Goal: Information Seeking & Learning: Learn about a topic

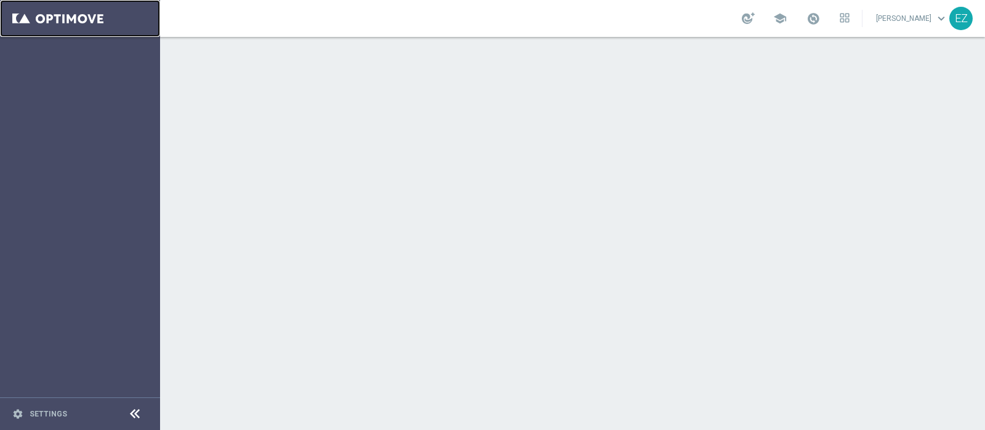
click at [83, 17] on link at bounding box center [80, 18] width 160 height 37
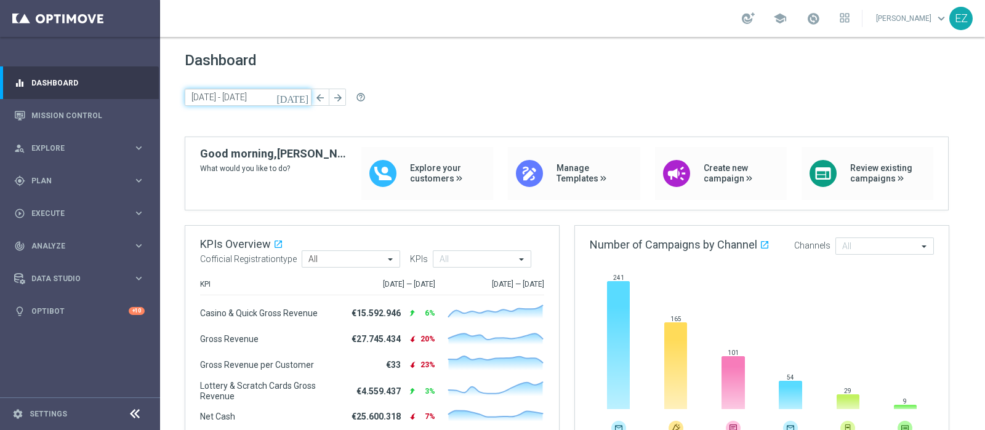
click at [295, 97] on input "22 Sep 2025 - 26 Sep 2025" at bounding box center [248, 97] width 127 height 17
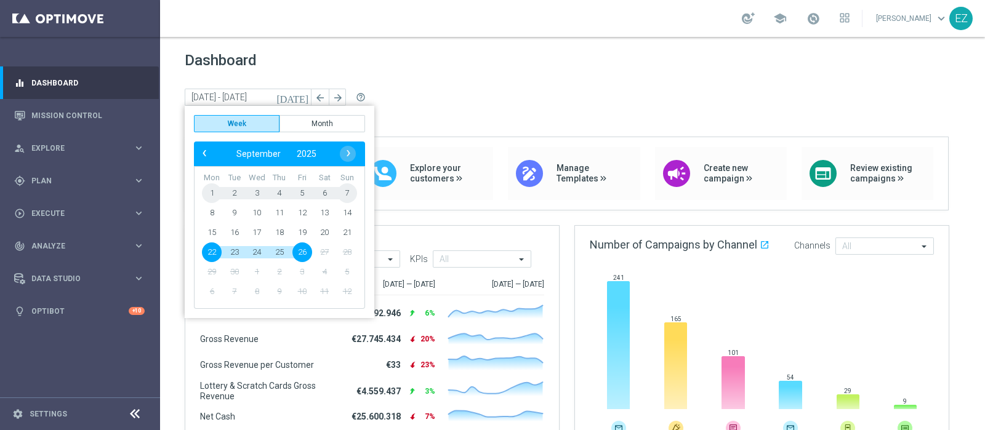
click at [402, 35] on div "school Elena Zarbin keyboard_arrow_down EZ" at bounding box center [572, 18] width 825 height 37
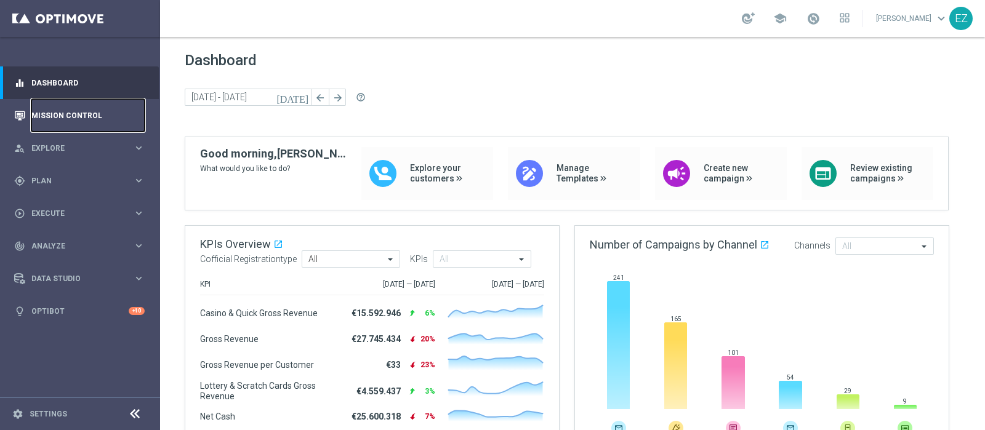
click at [58, 108] on link "Mission Control" at bounding box center [87, 115] width 113 height 33
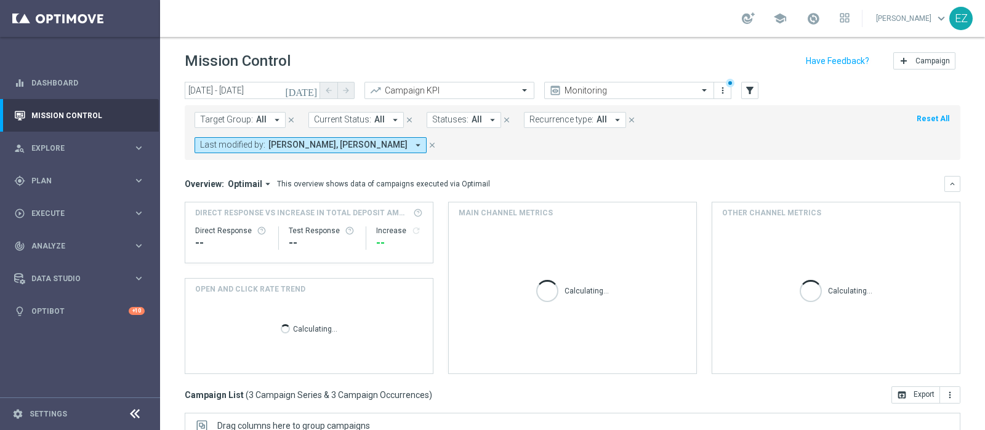
click at [311, 90] on icon "[DATE]" at bounding box center [301, 90] width 33 height 11
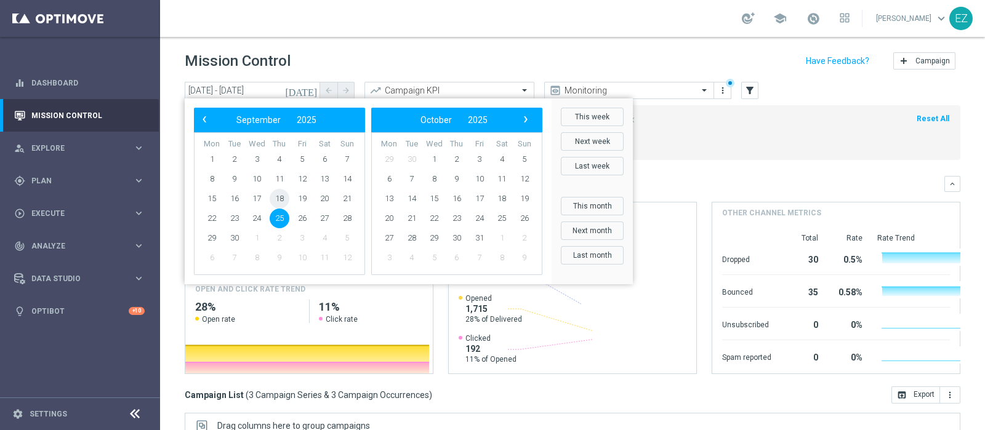
click at [273, 198] on span "18" at bounding box center [280, 199] width 20 height 20
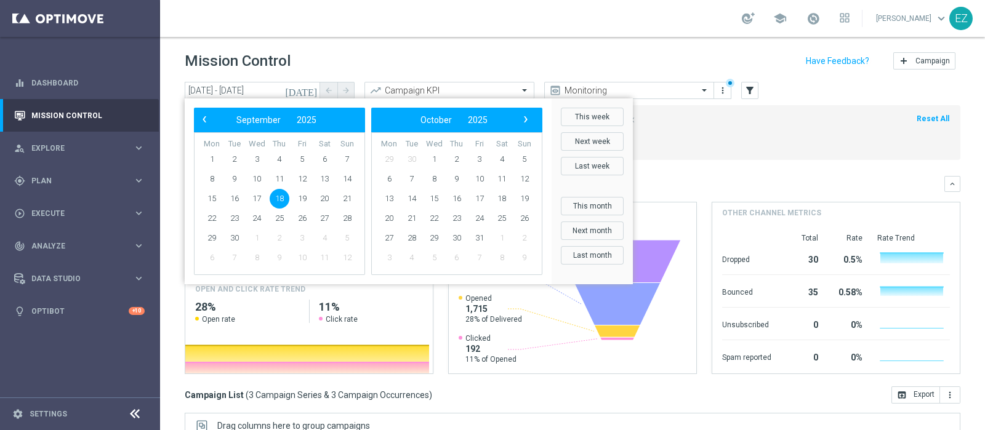
click at [283, 195] on span "18" at bounding box center [280, 199] width 20 height 20
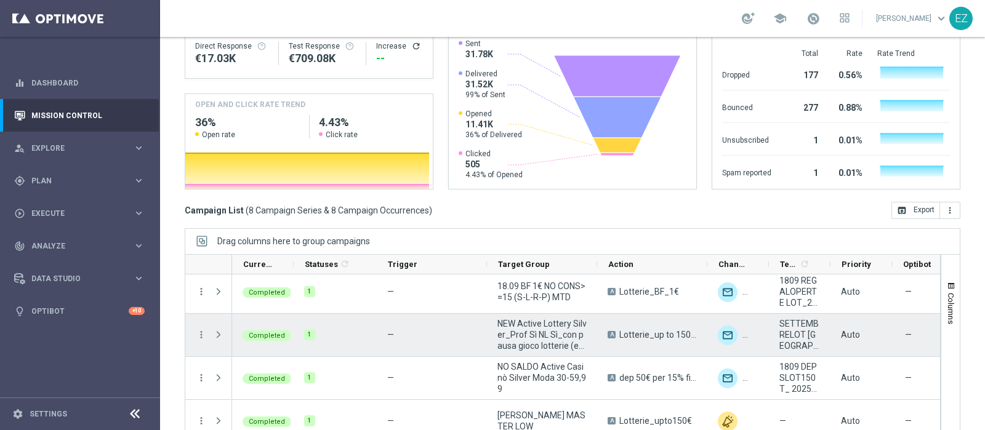
scroll to position [60, 0]
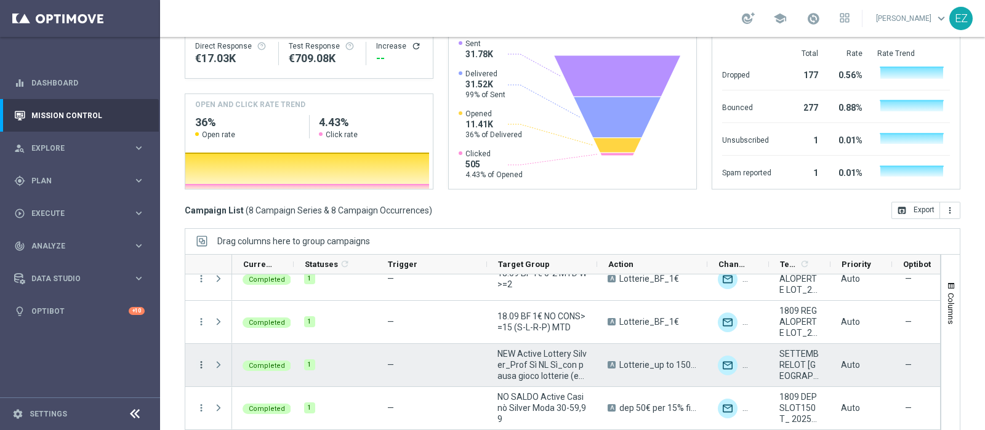
click at [196, 360] on icon "more_vert" at bounding box center [201, 365] width 11 height 11
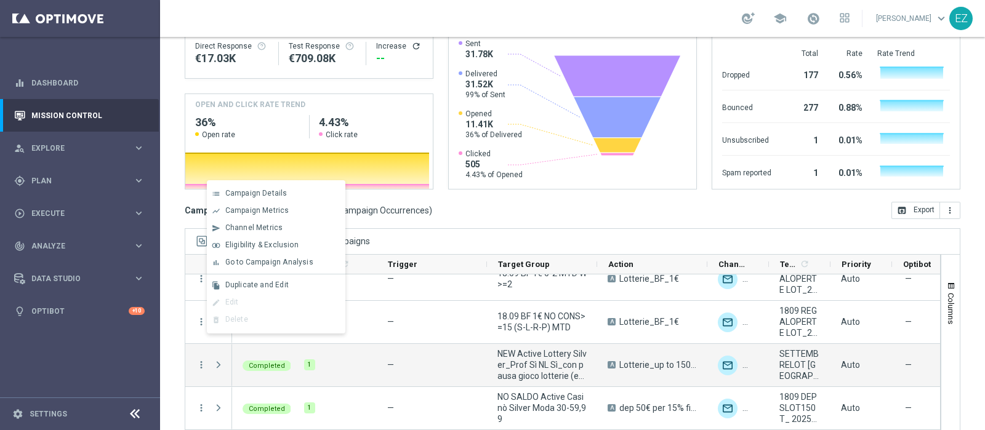
click at [241, 267] on div "bar_chart Go to Campaign Analysis" at bounding box center [276, 262] width 139 height 17
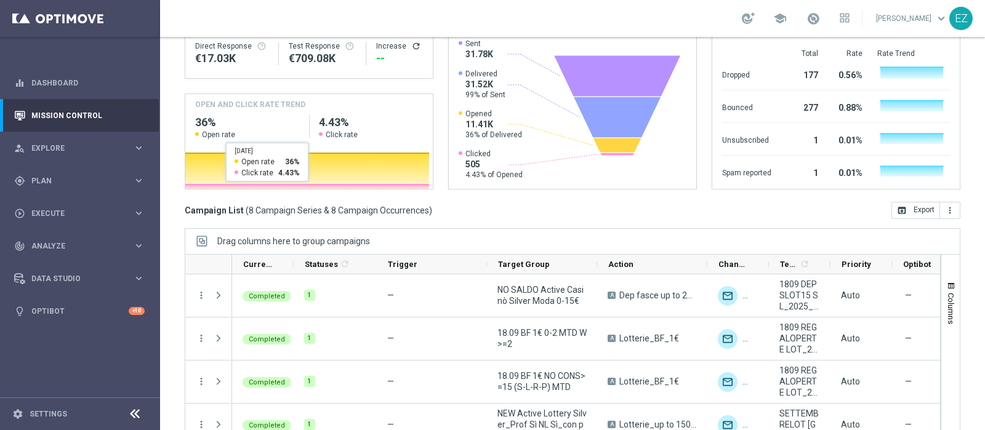
scroll to position [0, 0]
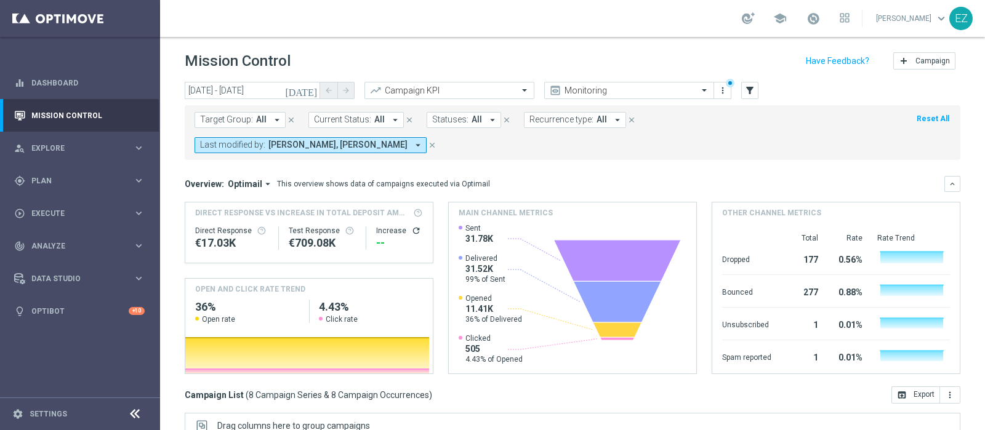
click at [308, 90] on icon "[DATE]" at bounding box center [301, 90] width 33 height 11
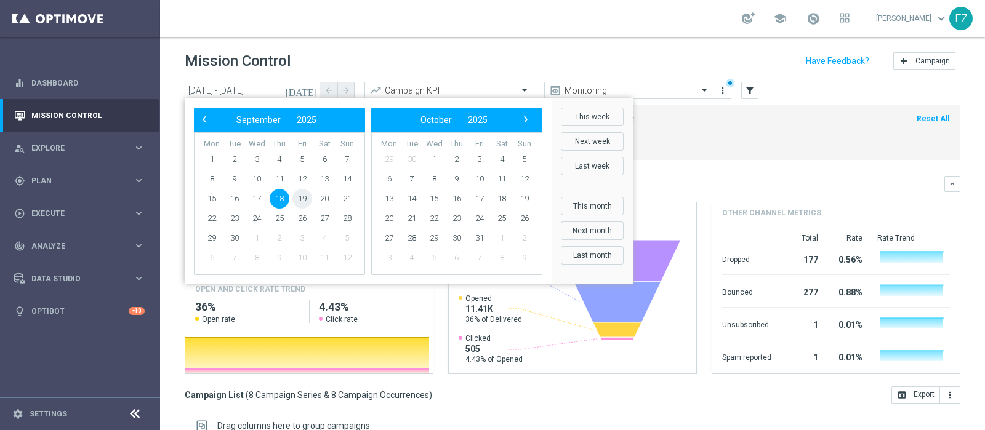
click at [302, 196] on span "19" at bounding box center [302, 199] width 20 height 20
type input "19 Sep 2025 - 19 Sep 2025"
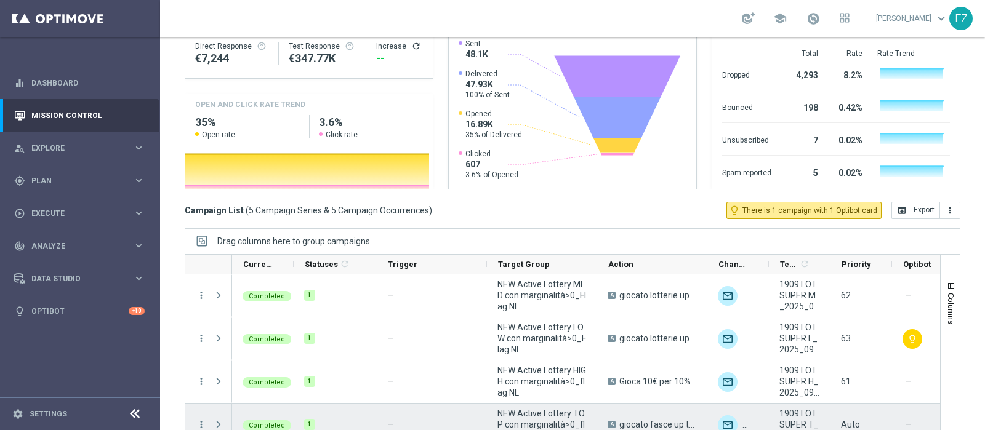
scroll to position [33, 0]
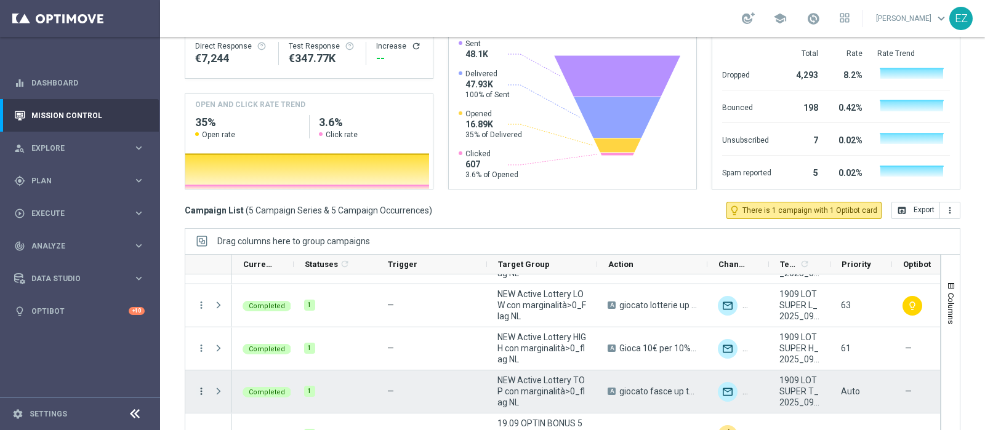
click at [197, 386] on icon "more_vert" at bounding box center [201, 391] width 11 height 11
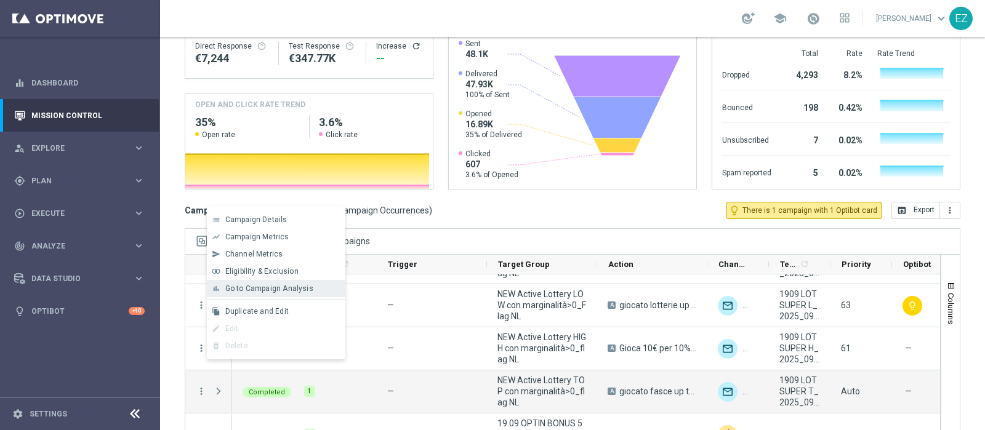
click at [225, 281] on div "bar_chart Go to Campaign Analysis" at bounding box center [276, 288] width 139 height 17
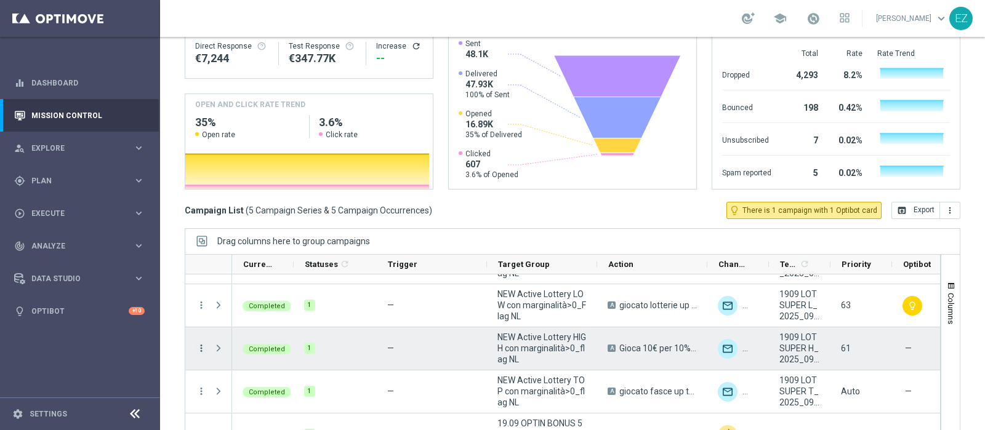
click at [201, 343] on icon "more_vert" at bounding box center [201, 348] width 11 height 11
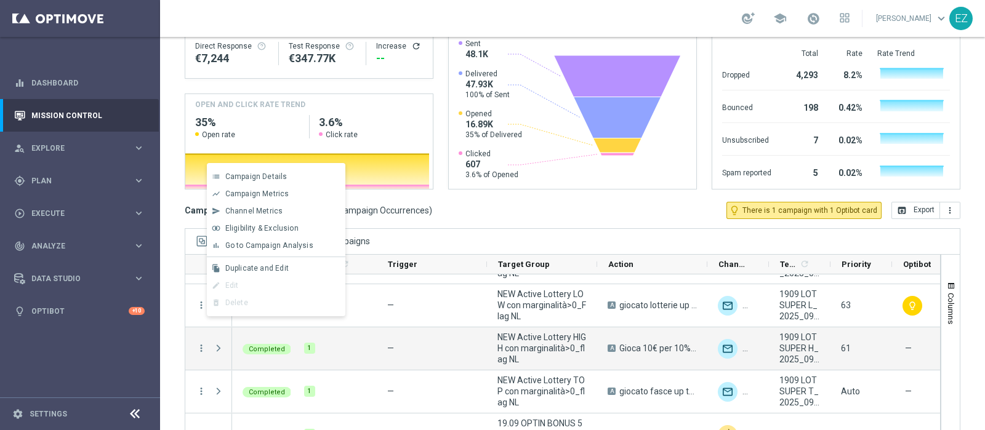
click at [248, 247] on span "Go to Campaign Analysis" at bounding box center [269, 245] width 88 height 9
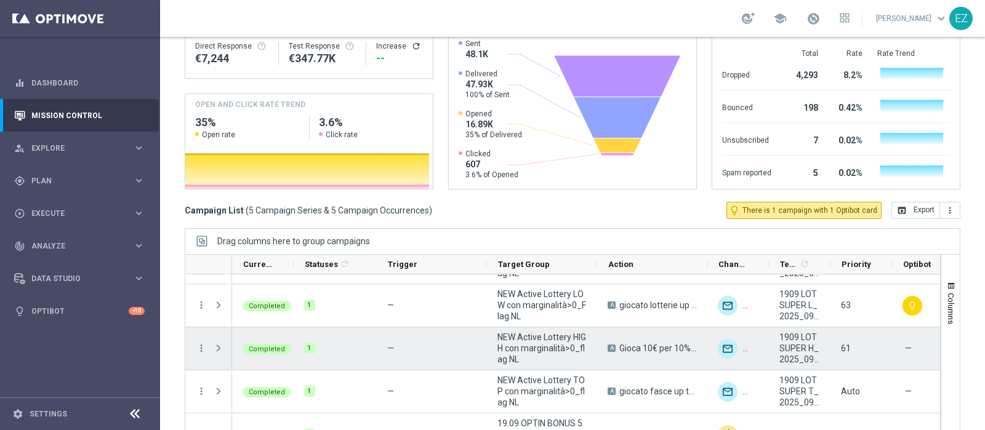
scroll to position [0, 0]
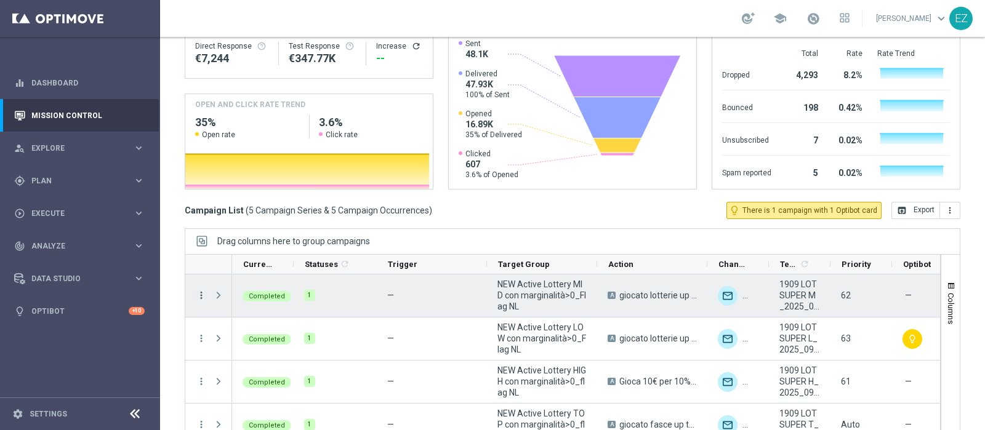
click at [203, 290] on icon "more_vert" at bounding box center [201, 295] width 11 height 11
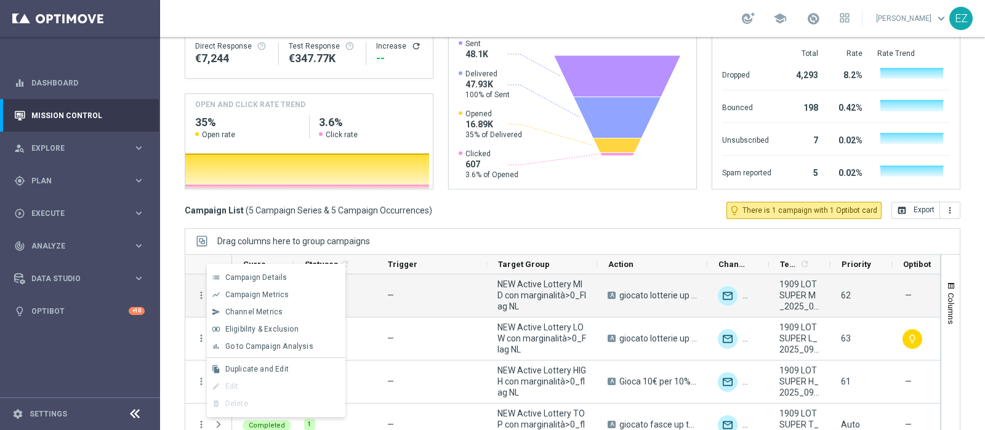
click at [283, 347] on span "Go to Campaign Analysis" at bounding box center [269, 346] width 88 height 9
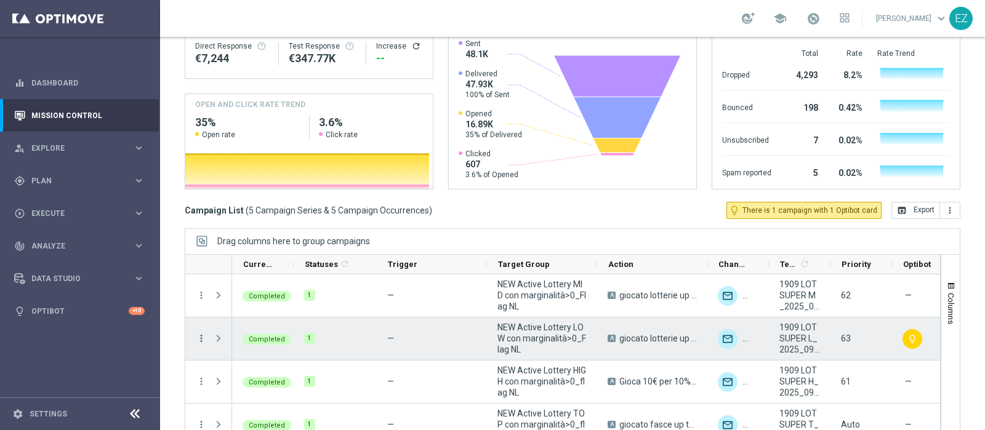
click at [201, 333] on icon "more_vert" at bounding box center [201, 338] width 11 height 11
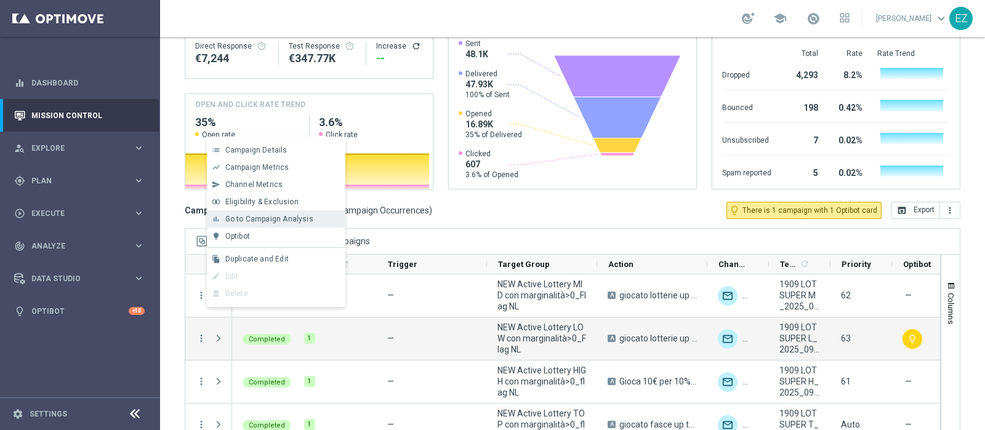
click at [295, 222] on span "Go to Campaign Analysis" at bounding box center [269, 219] width 88 height 9
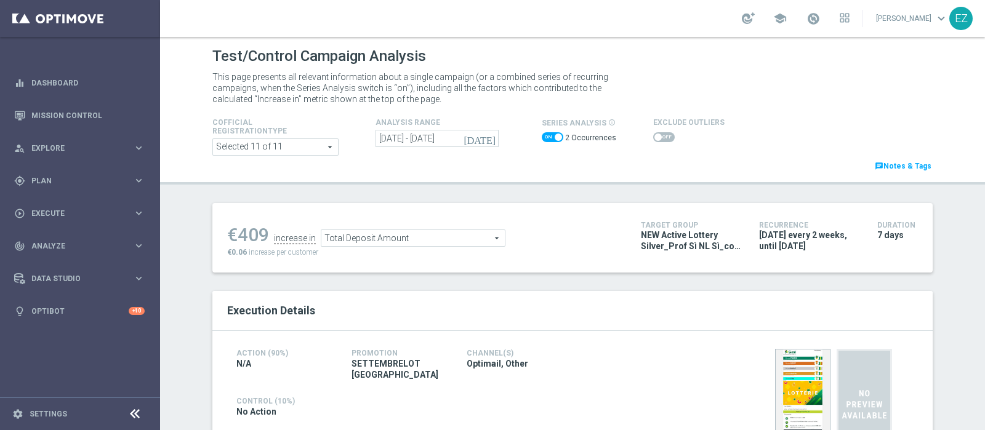
click at [548, 140] on span at bounding box center [553, 137] width 22 height 10
click at [548, 140] on input "checkbox" at bounding box center [553, 137] width 22 height 10
checkbox input "false"
click at [657, 138] on span at bounding box center [664, 137] width 22 height 10
click at [657, 138] on input "checkbox" at bounding box center [664, 137] width 22 height 10
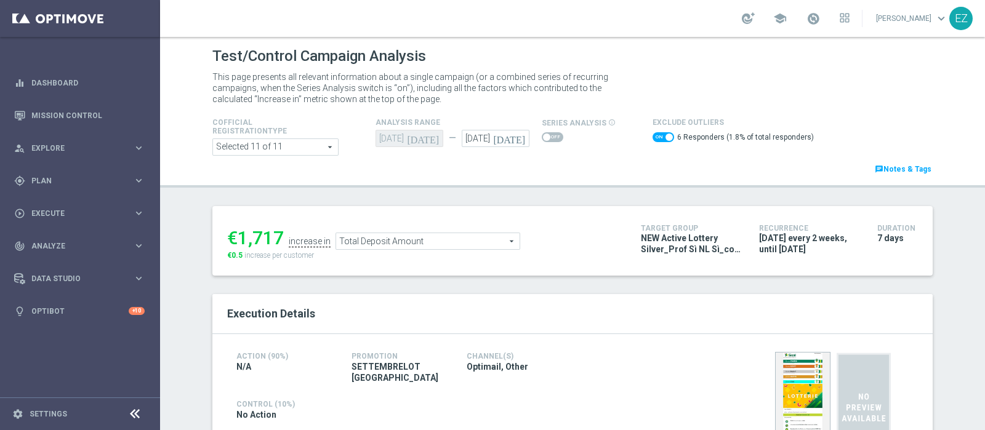
click at [653, 134] on span at bounding box center [664, 137] width 22 height 10
click at [653, 134] on input "checkbox" at bounding box center [664, 137] width 22 height 10
checkbox input "false"
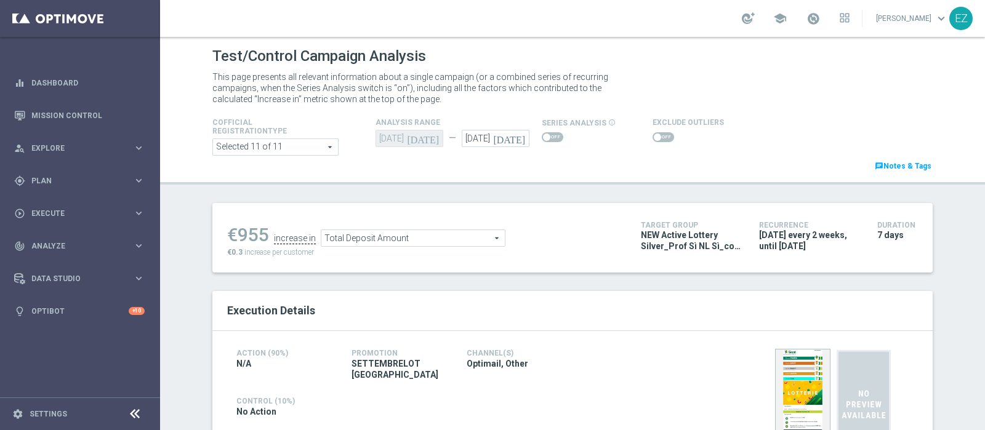
click at [470, 236] on span "Total Deposit Amount" at bounding box center [412, 238] width 183 height 16
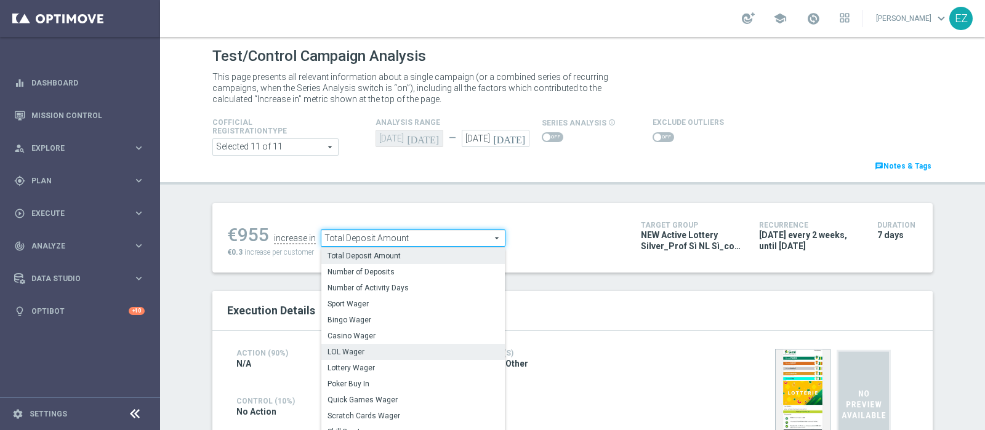
click at [403, 349] on span "LOL Wager" at bounding box center [413, 352] width 171 height 10
type input "LOL Wager"
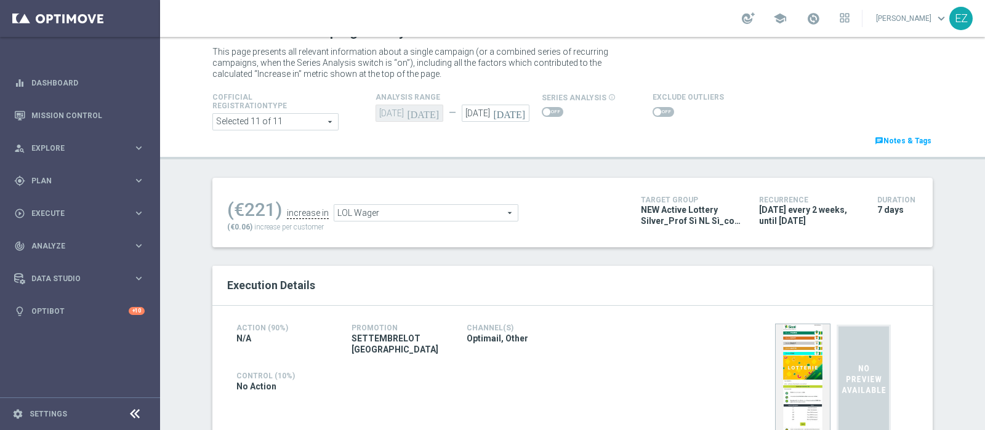
scroll to position [26, 0]
click at [654, 110] on span at bounding box center [657, 111] width 7 height 7
click at [653, 110] on input "checkbox" at bounding box center [664, 112] width 22 height 10
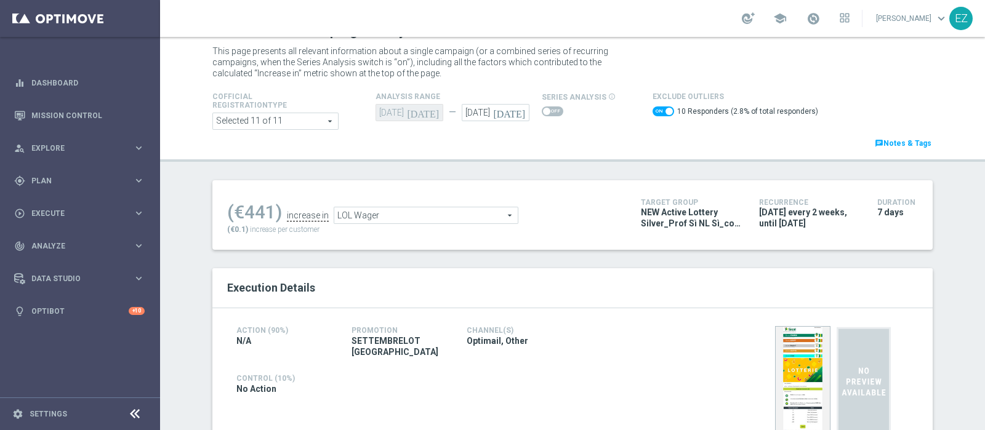
click at [425, 214] on span "LOL Wager" at bounding box center [425, 215] width 183 height 16
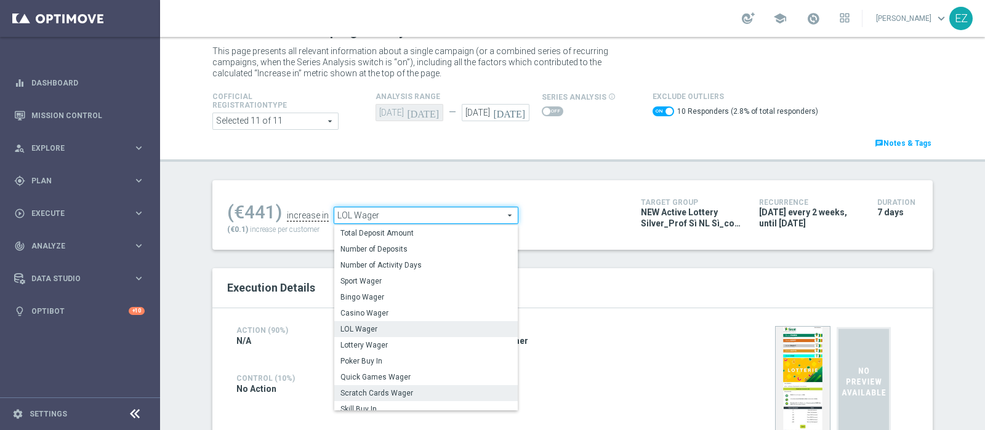
click at [385, 388] on span "Scratch Cards Wager" at bounding box center [425, 393] width 171 height 10
checkbox input "false"
type input "Scratch Cards Wager"
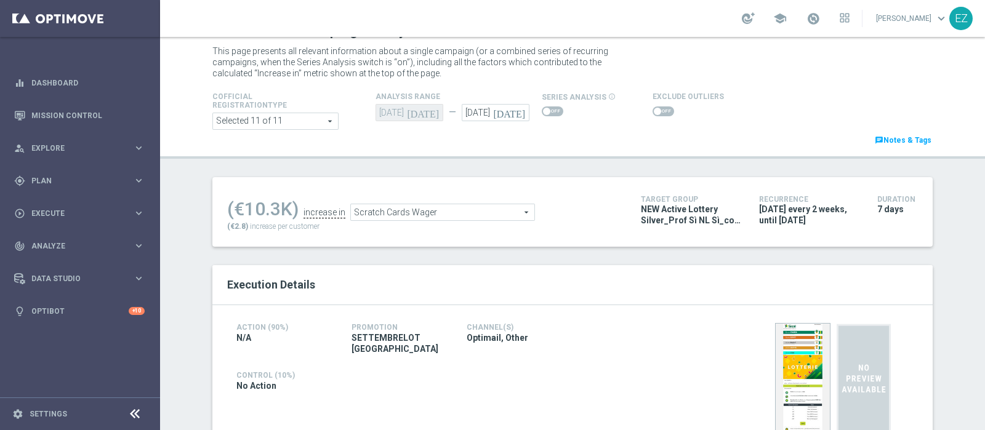
click at [653, 110] on span at bounding box center [664, 112] width 22 height 10
click at [653, 110] on input "checkbox" at bounding box center [664, 112] width 22 height 10
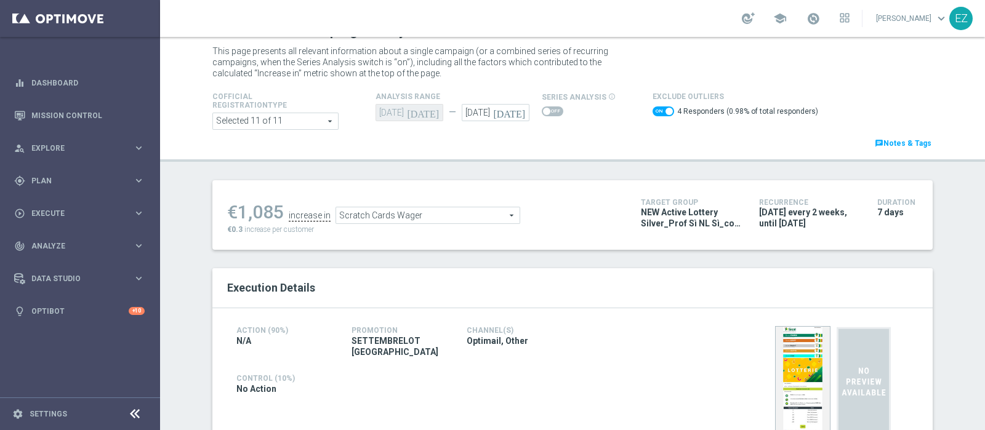
click at [481, 219] on span "Scratch Cards Wager" at bounding box center [427, 215] width 183 height 16
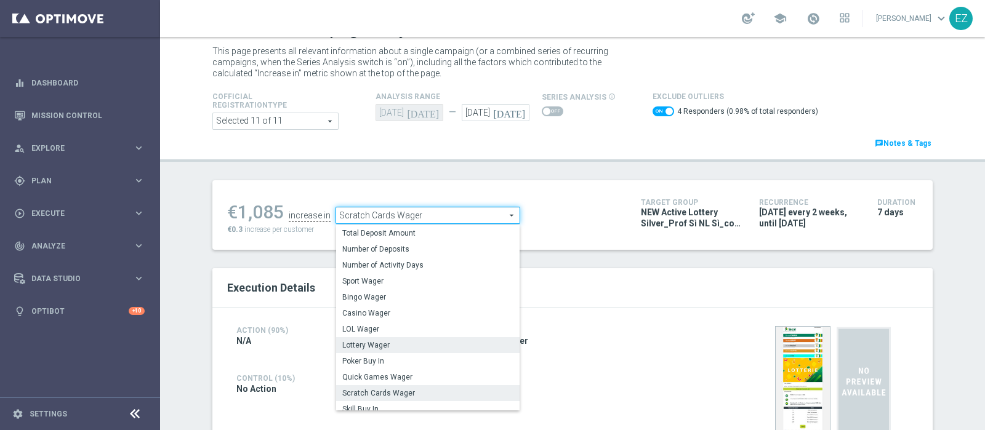
click at [372, 346] on span "Lottery Wager" at bounding box center [427, 345] width 171 height 10
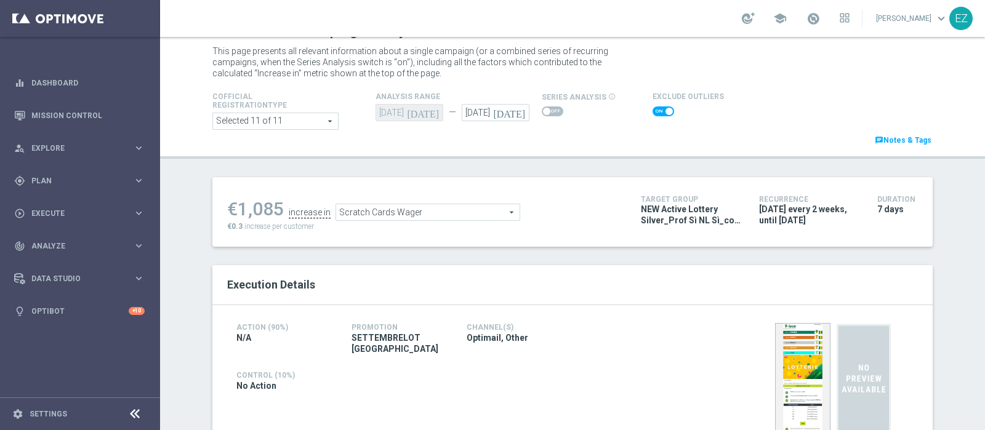
checkbox input "false"
type input "Lottery Wager"
click at [654, 110] on span at bounding box center [657, 111] width 7 height 7
click at [653, 110] on input "checkbox" at bounding box center [664, 112] width 22 height 10
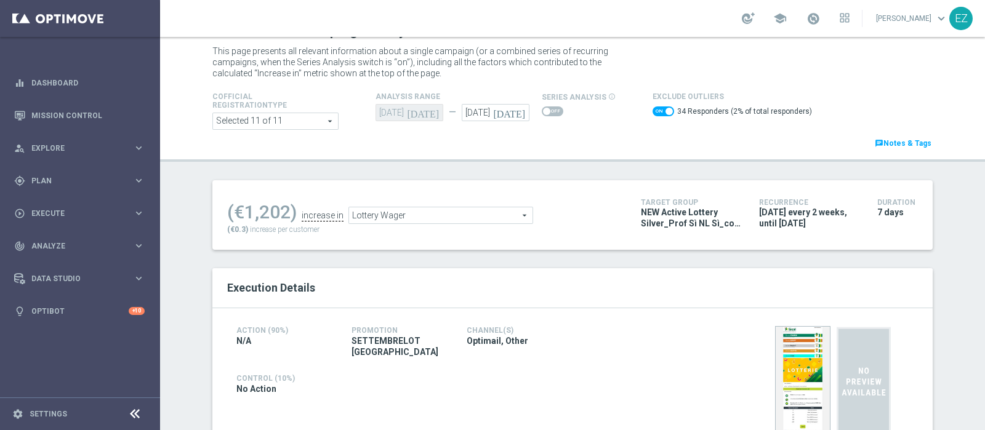
click at [459, 215] on span "Lottery Wager" at bounding box center [440, 215] width 183 height 16
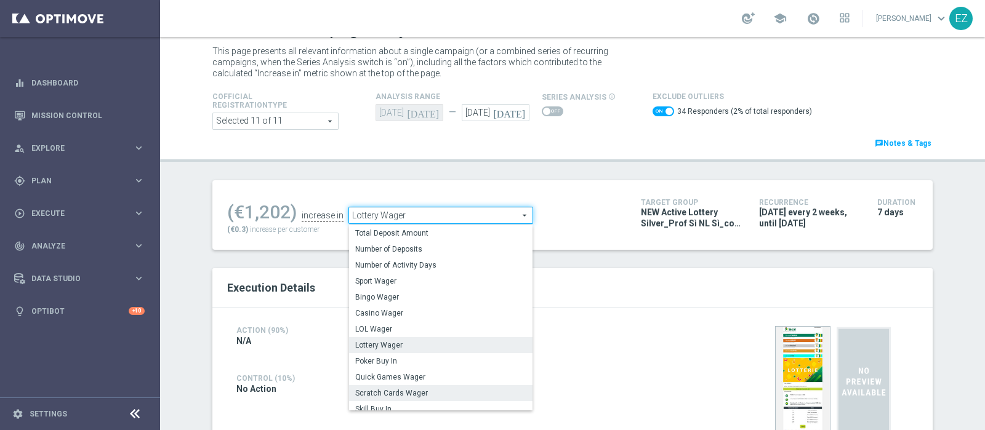
click at [384, 392] on span "Scratch Cards Wager" at bounding box center [440, 393] width 171 height 10
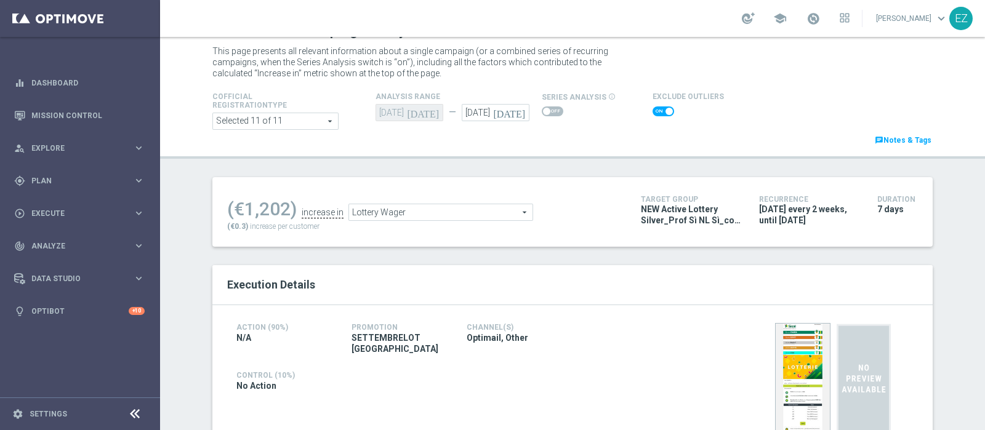
checkbox input "false"
type input "Scratch Cards Wager"
click at [653, 107] on span at bounding box center [664, 112] width 22 height 10
click at [653, 107] on input "checkbox" at bounding box center [664, 112] width 22 height 10
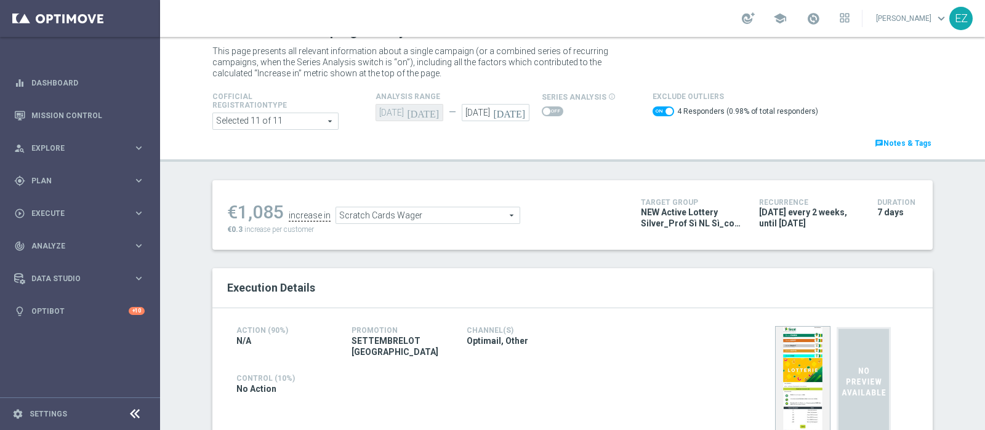
click at [427, 218] on span "Scratch Cards Wager" at bounding box center [427, 215] width 183 height 16
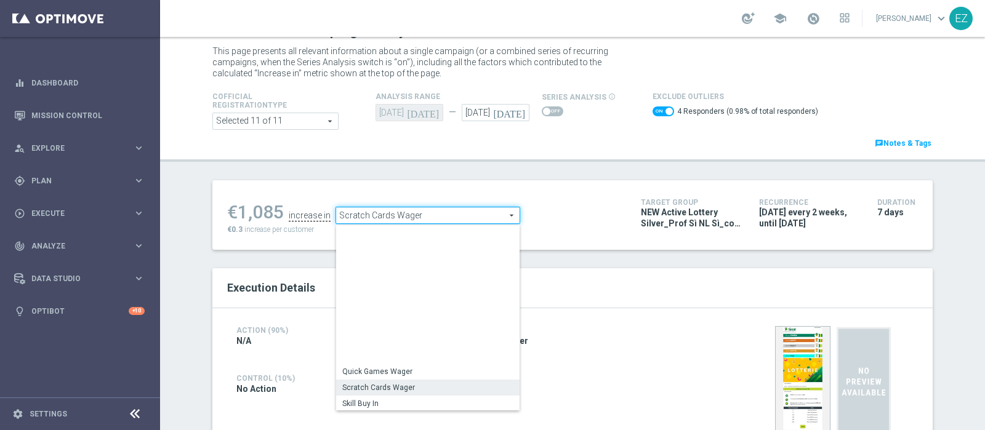
scroll to position [191, 0]
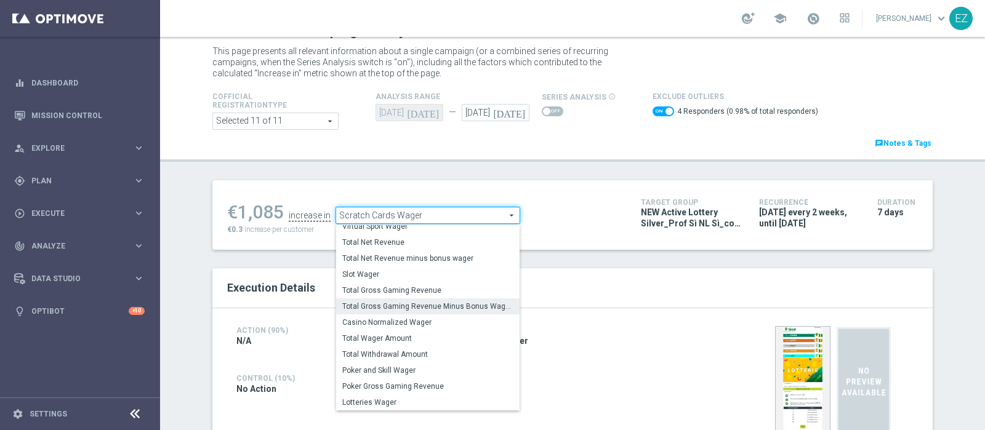
click at [417, 305] on span "Total Gross Gaming Revenue Minus Bonus Wagared" at bounding box center [427, 307] width 171 height 10
checkbox input "false"
type input "Total Gross Gaming Revenue Minus Bonus Wagared"
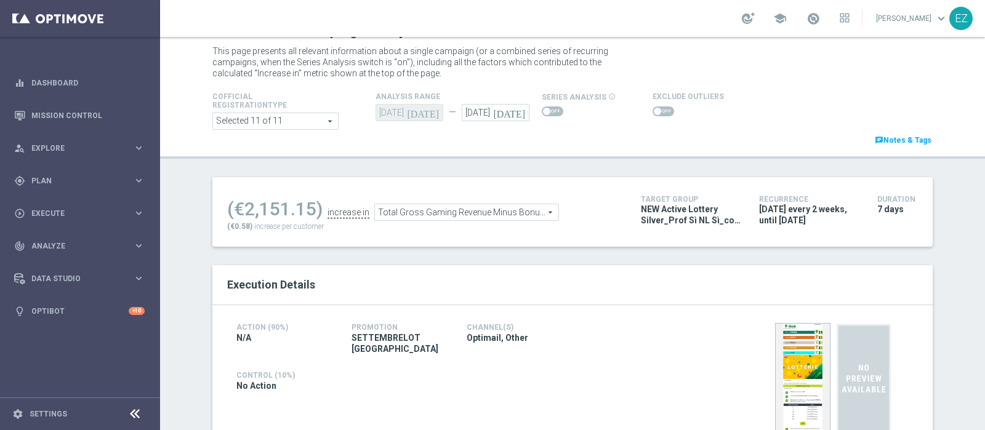
click at [653, 109] on span at bounding box center [664, 112] width 22 height 10
click at [653, 109] on input "checkbox" at bounding box center [664, 112] width 22 height 10
checkbox input "true"
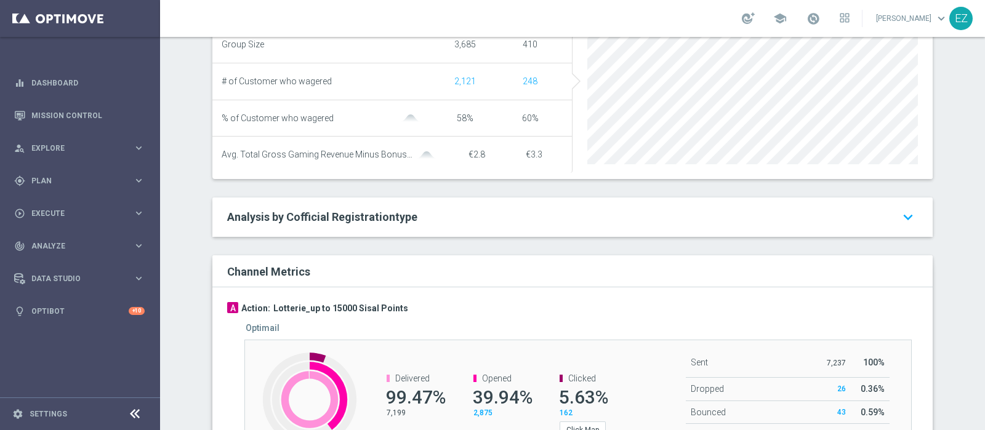
scroll to position [584, 0]
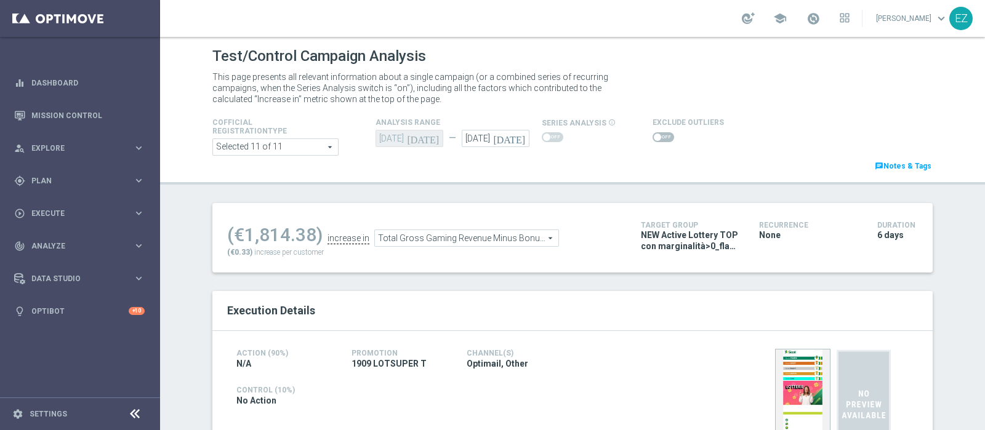
click at [656, 135] on span at bounding box center [664, 137] width 22 height 10
click at [656, 135] on input "checkbox" at bounding box center [664, 137] width 22 height 10
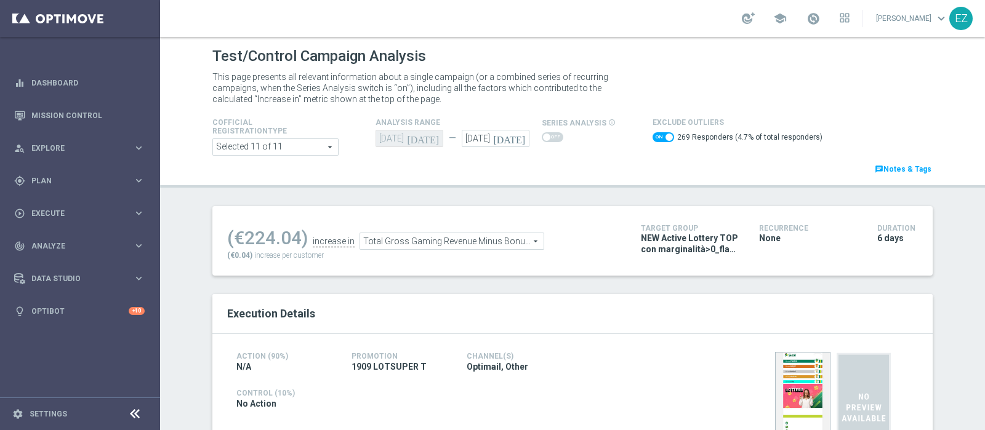
click at [492, 240] on span "Total Gross Gaming Revenue Minus Bonus Wagared" at bounding box center [451, 241] width 183 height 16
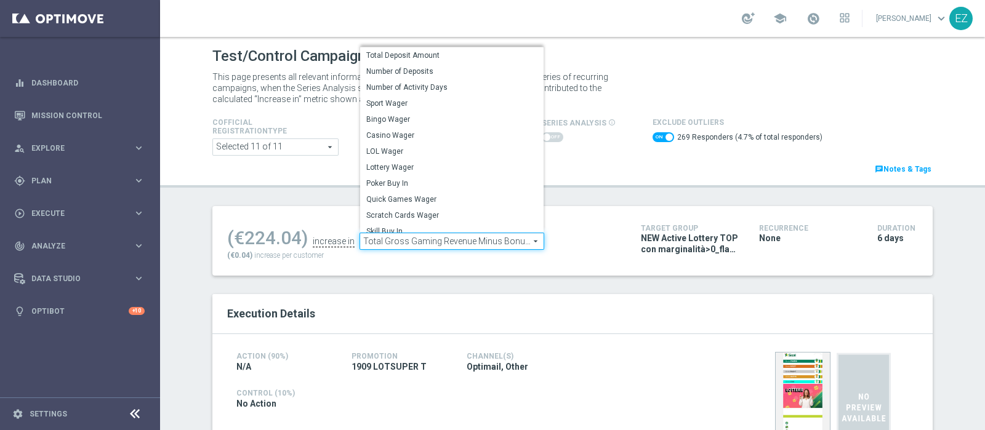
click at [400, 56] on span "Total Deposit Amount" at bounding box center [451, 55] width 171 height 10
checkbox input "false"
type input "Total Deposit Amount"
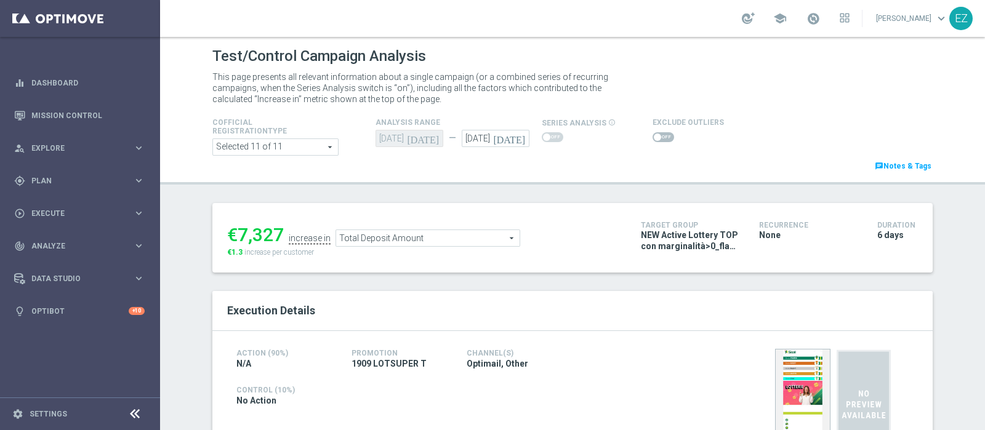
click at [432, 243] on span "Total Deposit Amount" at bounding box center [427, 238] width 183 height 16
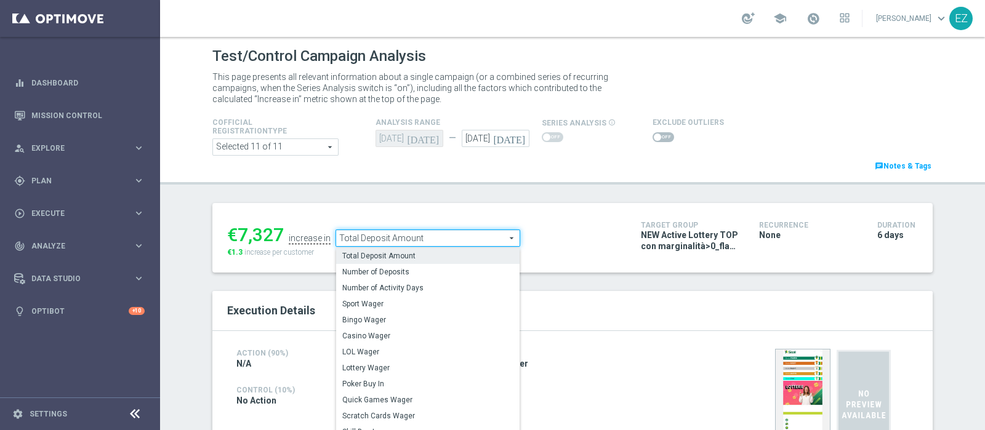
click at [555, 196] on div "Test/Control Campaign Analysis This page presents all relevant information abou…" at bounding box center [572, 233] width 825 height 393
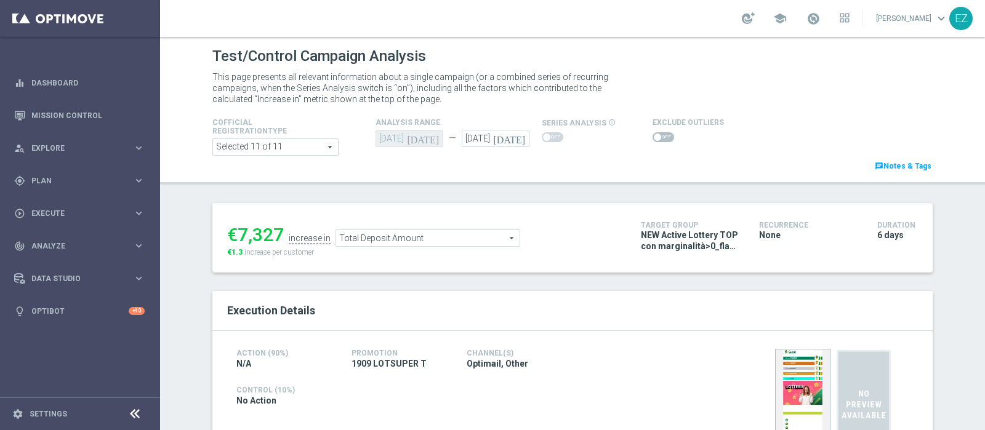
click at [653, 134] on span at bounding box center [664, 137] width 22 height 10
click at [653, 134] on input "checkbox" at bounding box center [664, 137] width 22 height 10
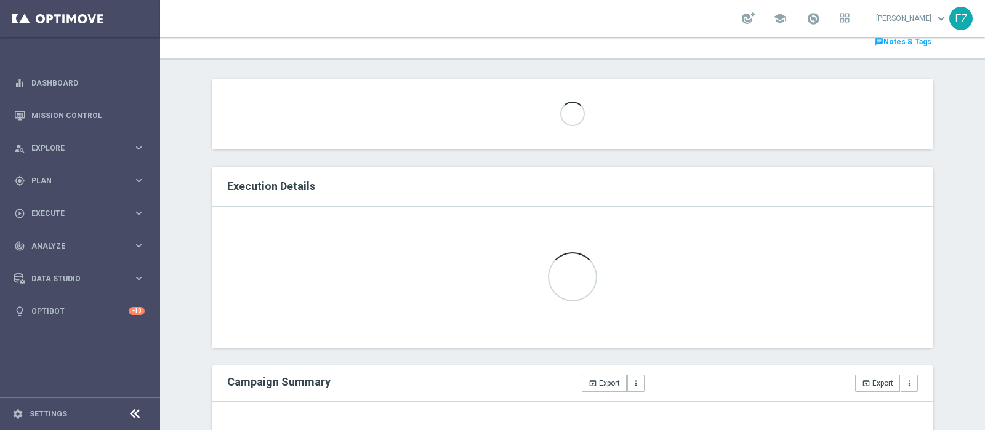
scroll to position [76, 0]
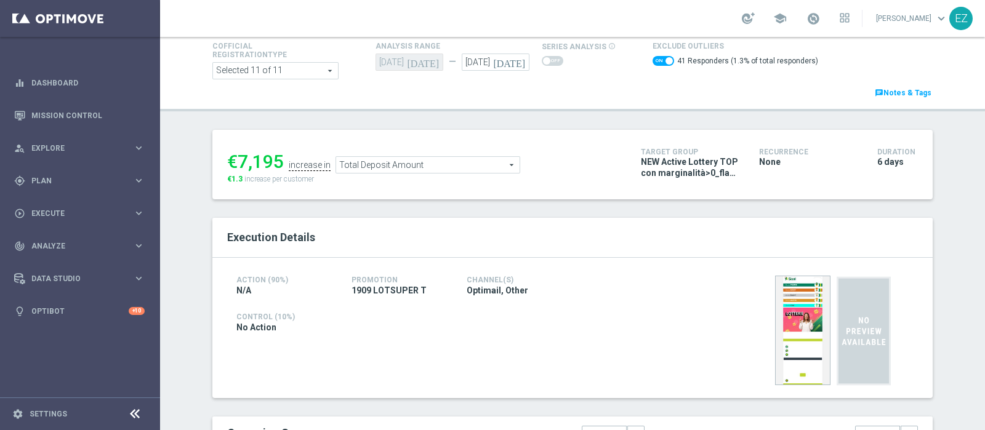
click at [425, 158] on span "Total Deposit Amount" at bounding box center [427, 165] width 183 height 16
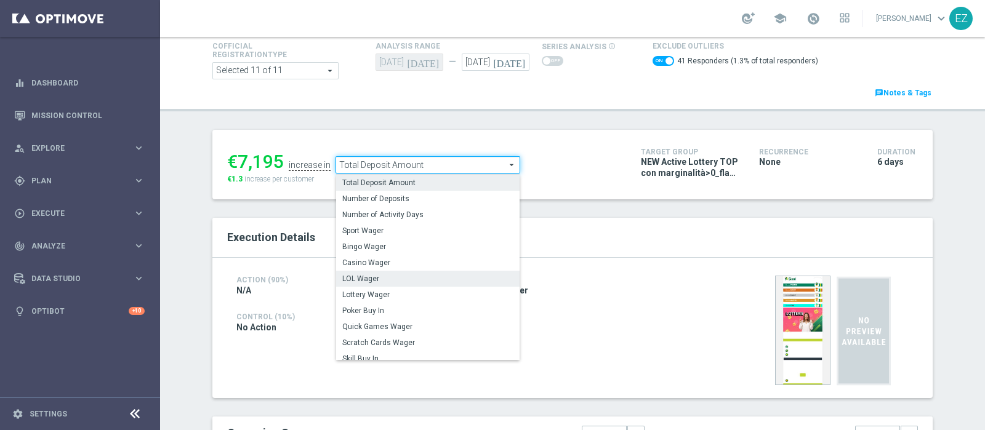
click at [373, 280] on span "LOL Wager" at bounding box center [427, 279] width 171 height 10
checkbox input "false"
type input "LOL Wager"
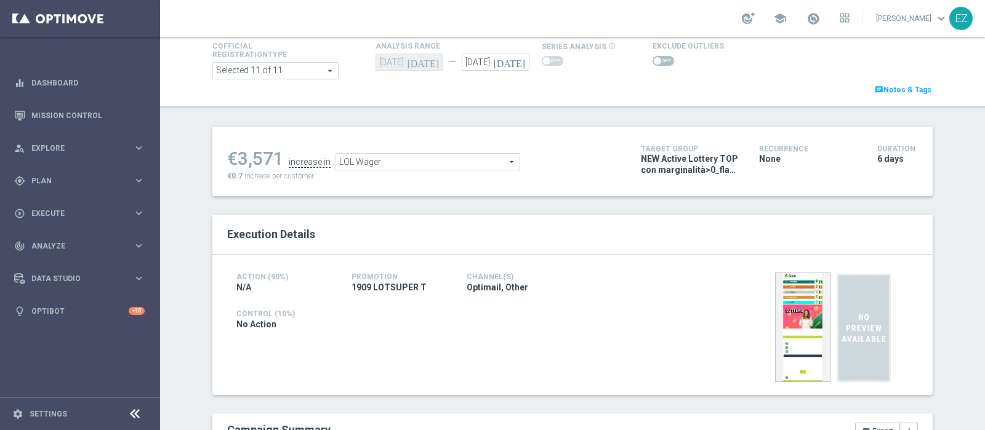
click at [656, 60] on span at bounding box center [664, 61] width 22 height 10
click at [656, 60] on input "checkbox" at bounding box center [664, 61] width 22 height 10
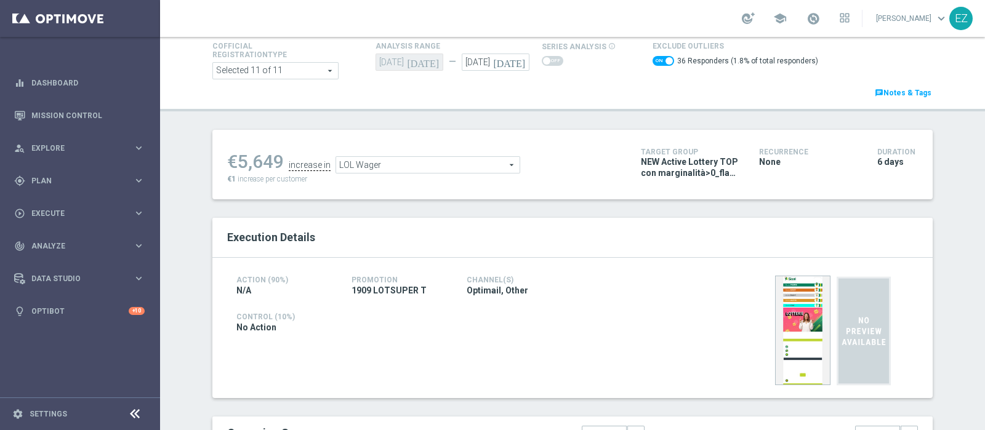
click at [451, 163] on span "LOL Wager" at bounding box center [427, 165] width 183 height 16
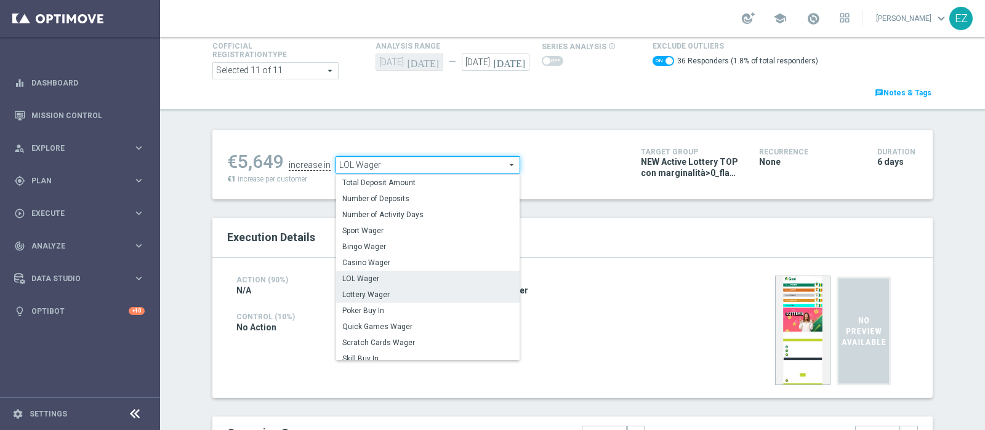
click at [409, 291] on span "Lottery Wager" at bounding box center [427, 295] width 171 height 10
checkbox input "false"
type input "Lottery Wager"
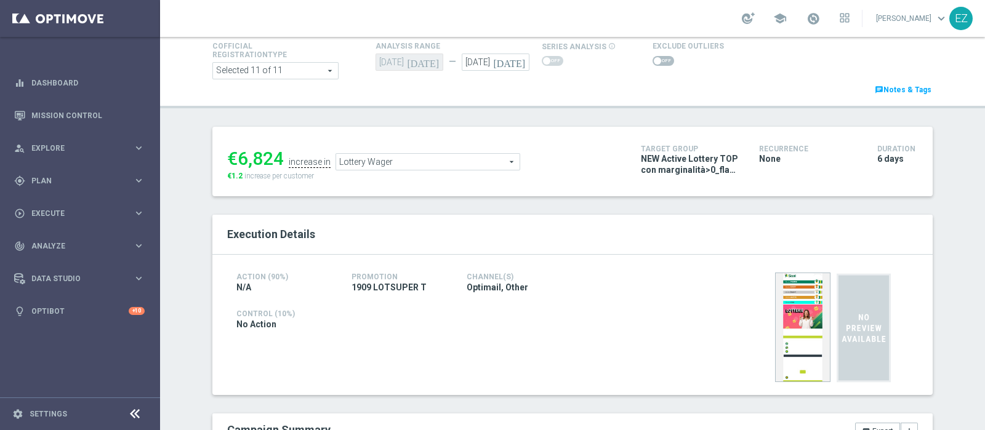
click at [654, 60] on span at bounding box center [657, 60] width 7 height 7
click at [653, 60] on input "checkbox" at bounding box center [664, 61] width 22 height 10
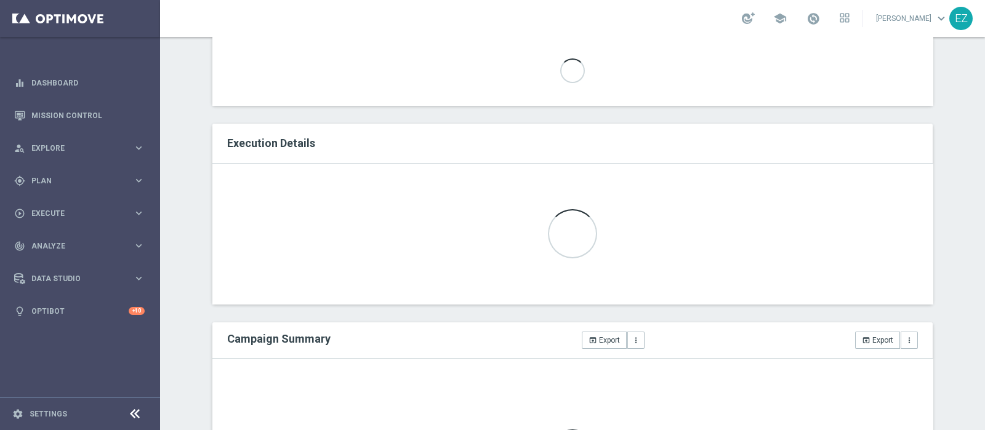
scroll to position [38, 0]
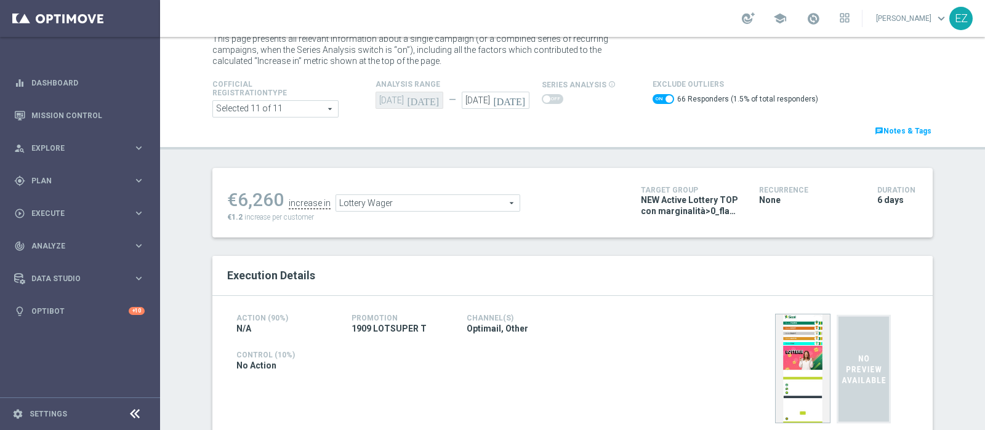
click at [428, 201] on span "Lottery Wager" at bounding box center [427, 203] width 183 height 16
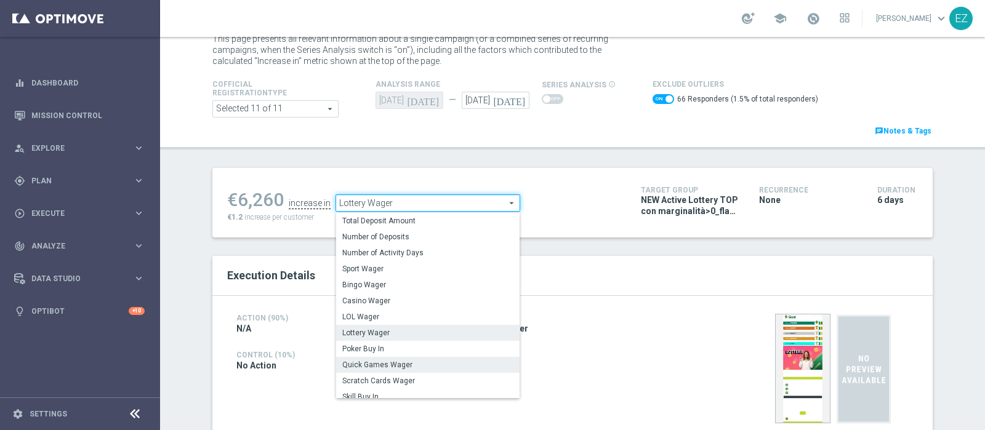
click at [367, 369] on label "Quick Games Wager" at bounding box center [427, 365] width 183 height 16
checkbox input "false"
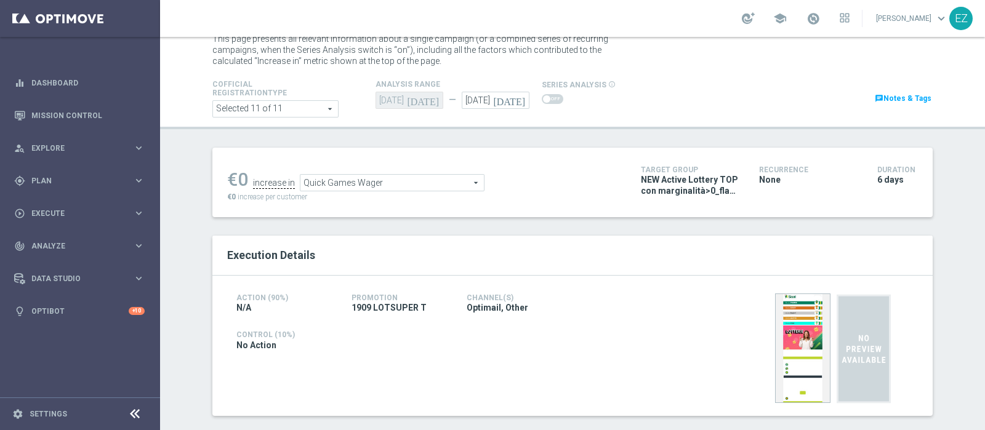
click at [644, 95] on div "Cofficial Registrationtype Selected 11 of 11 arrow_drop_down search Show Select…" at bounding box center [572, 97] width 739 height 41
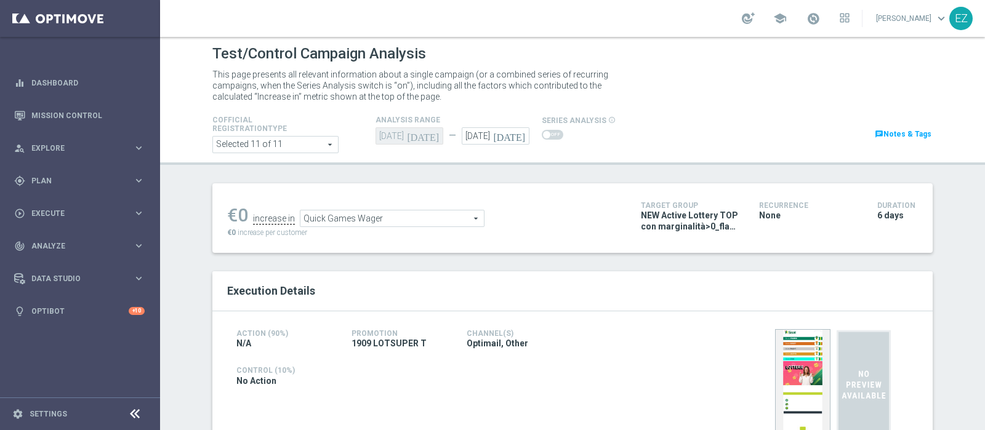
scroll to position [3, 0]
click at [438, 209] on div "Quick Games Wager Quick Games Wager arrow_drop_down search" at bounding box center [392, 217] width 185 height 17
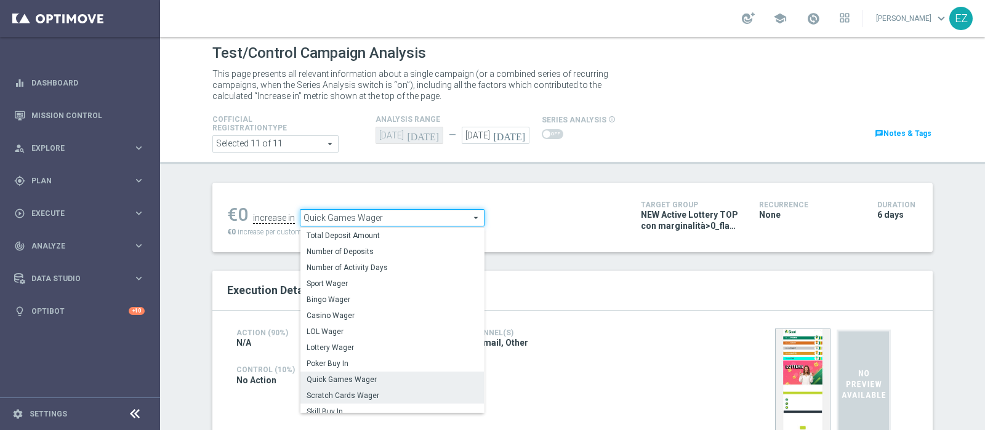
click at [387, 398] on span "Scratch Cards Wager" at bounding box center [392, 396] width 171 height 10
type input "Scratch Cards Wager"
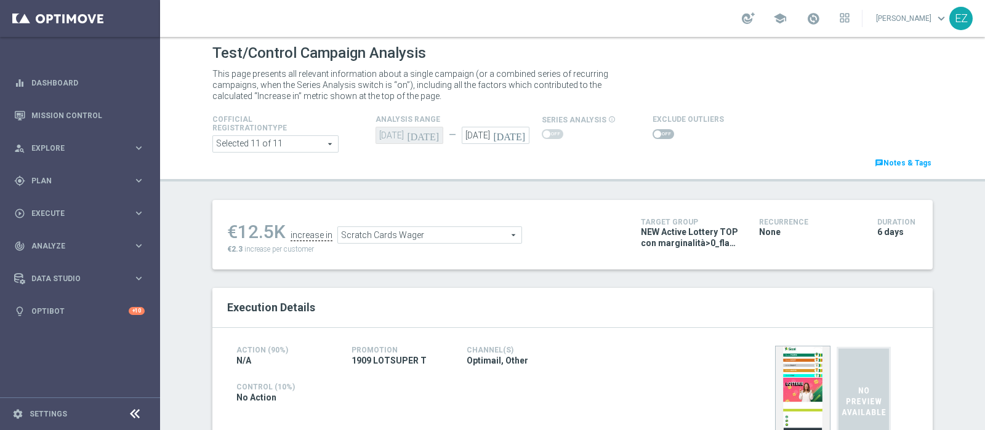
click at [656, 130] on span at bounding box center [664, 134] width 22 height 10
click at [656, 130] on input "checkbox" at bounding box center [664, 134] width 22 height 10
checkbox input "true"
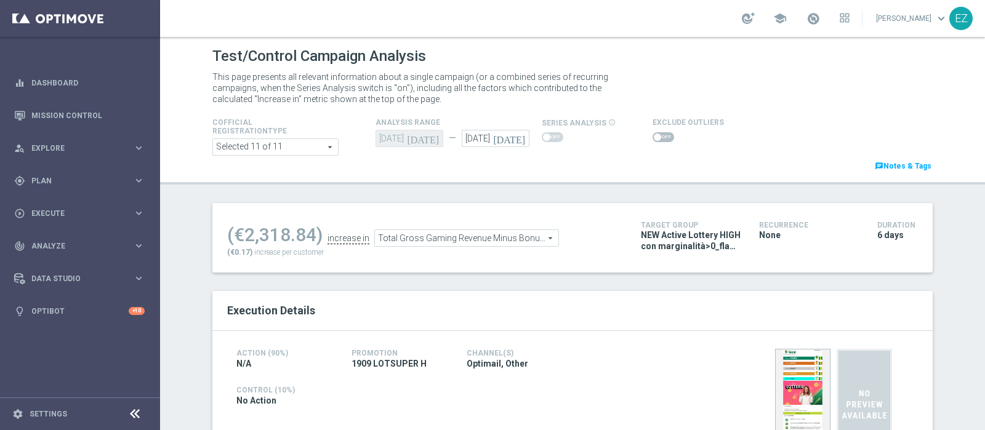
drag, startPoint x: 653, startPoint y: 134, endPoint x: 631, endPoint y: 69, distance: 68.3
click at [653, 133] on span at bounding box center [664, 137] width 22 height 10
click at [653, 133] on input "checkbox" at bounding box center [664, 137] width 22 height 10
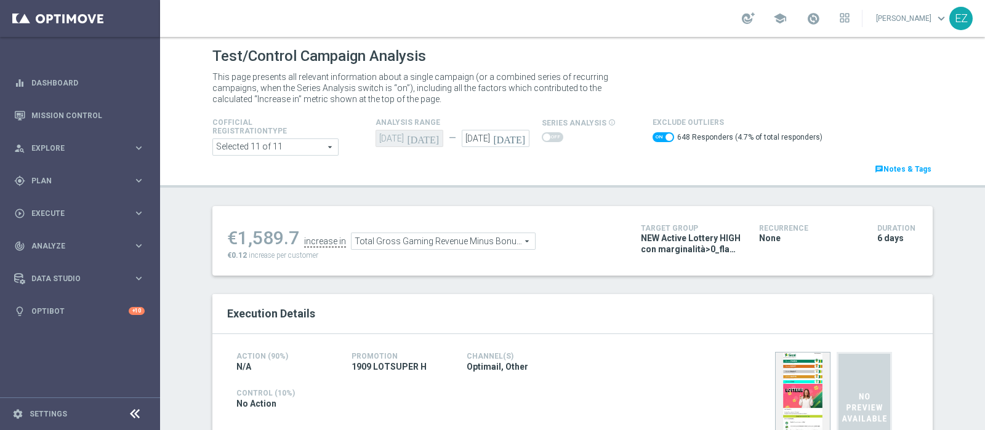
click at [472, 240] on span "Total Gross Gaming Revenue Minus Bonus Wagared" at bounding box center [443, 241] width 183 height 16
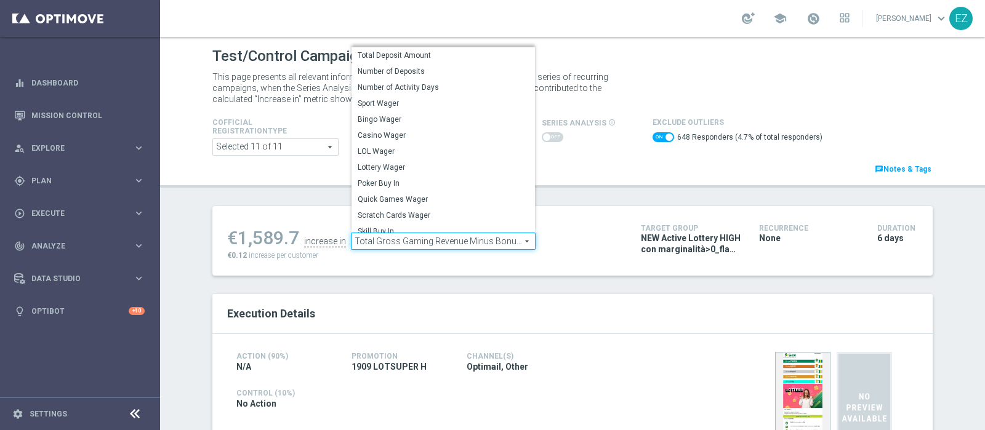
click at [567, 219] on div "€1,589.7 increase in Total Gross Gaming Revenue Minus Bonus Wagared Total Gross…" at bounding box center [572, 241] width 720 height 70
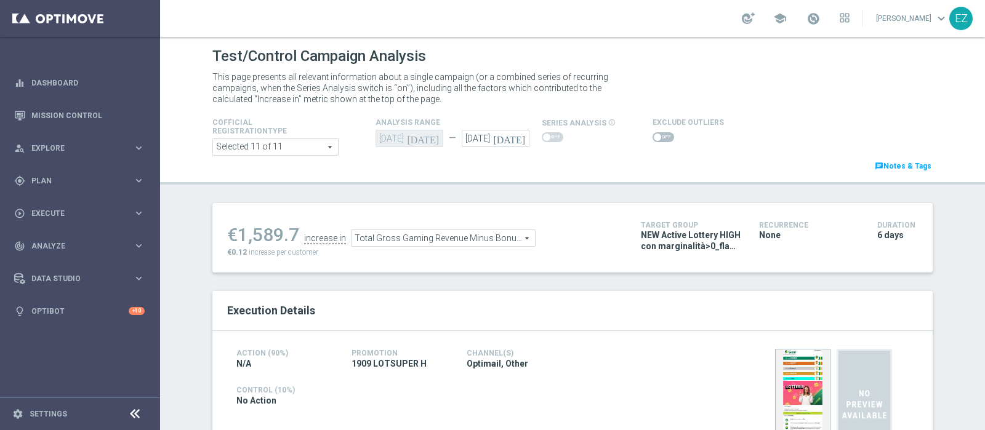
click at [654, 135] on span at bounding box center [657, 137] width 7 height 7
click at [653, 135] on input "checkbox" at bounding box center [664, 137] width 22 height 10
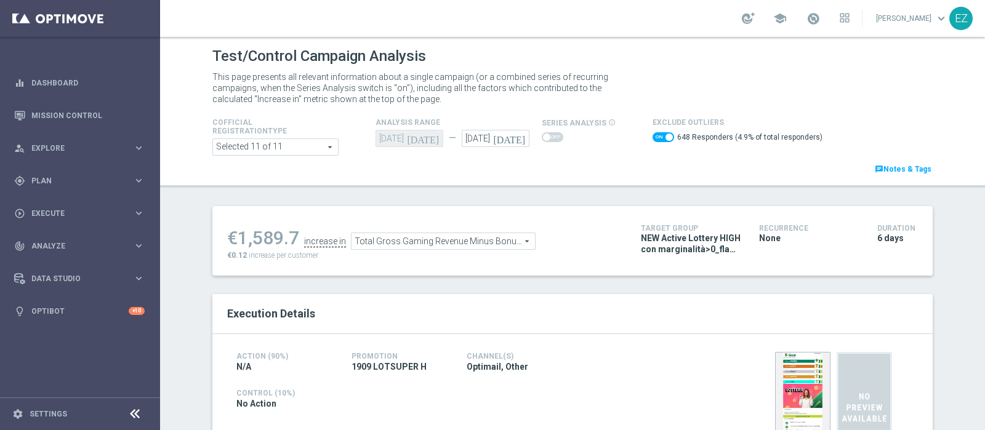
drag, startPoint x: 387, startPoint y: 241, endPoint x: 314, endPoint y: 224, distance: 75.3
click at [314, 224] on ul "€1,589.7 increase in Total Gross Gaming Revenue Minus Bonus Wagared Total Gross…" at bounding box center [424, 235] width 401 height 29
click at [415, 237] on span "Total Gross Gaming Revenue Minus Bonus Wagared" at bounding box center [443, 241] width 183 height 16
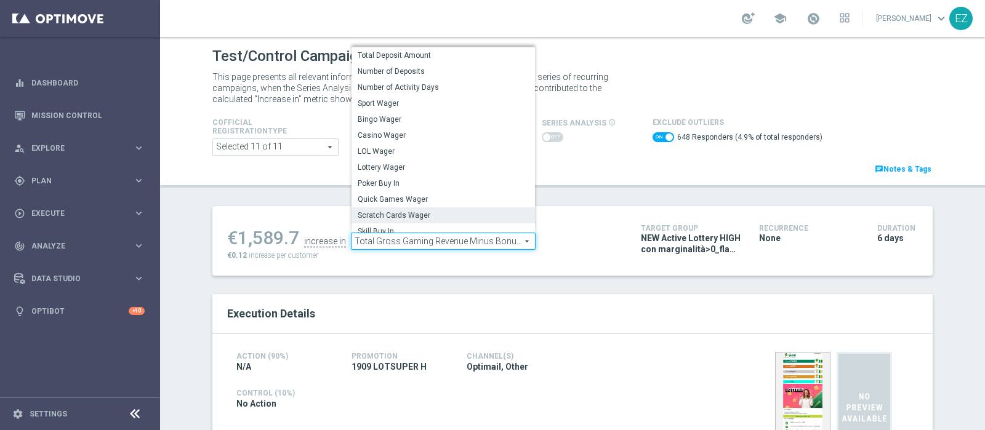
click at [421, 220] on span "Scratch Cards Wager" at bounding box center [443, 216] width 171 height 10
checkbox input "false"
type input "Scratch Cards Wager"
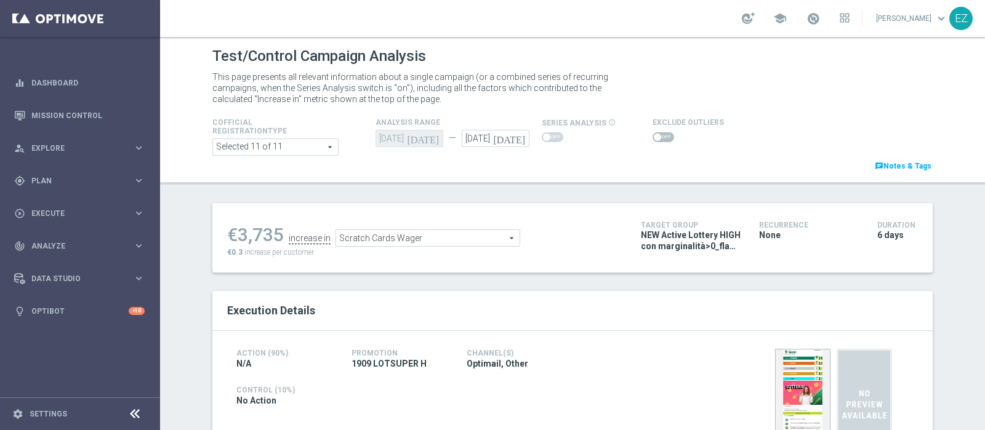
click at [654, 137] on span at bounding box center [657, 137] width 7 height 7
click at [653, 137] on input "checkbox" at bounding box center [664, 137] width 22 height 10
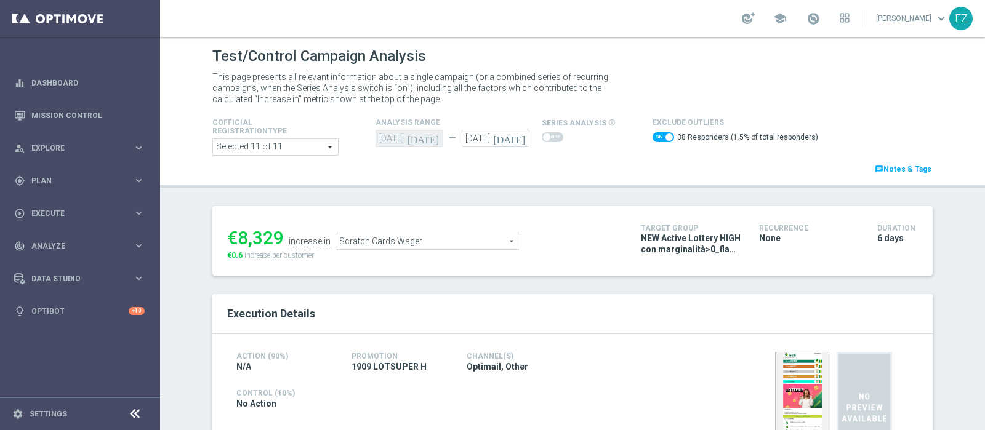
click at [653, 139] on span at bounding box center [664, 137] width 22 height 10
click at [653, 139] on input "checkbox" at bounding box center [664, 137] width 22 height 10
checkbox input "false"
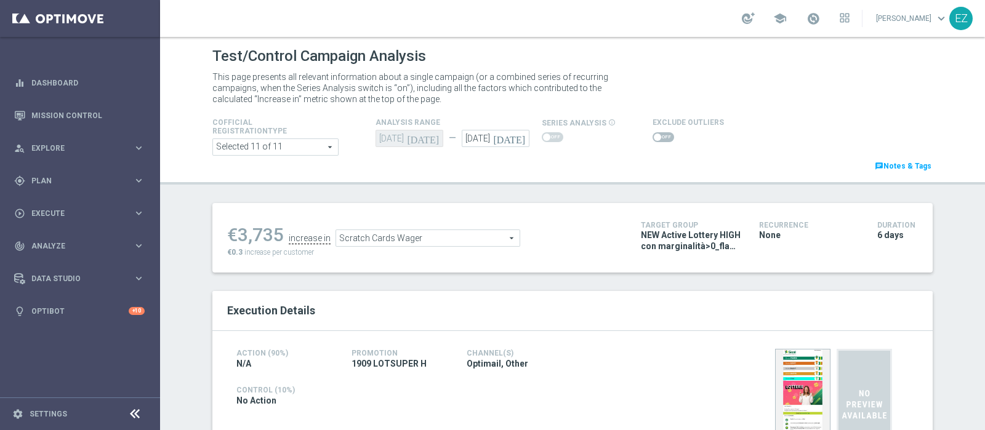
click at [450, 245] on span "Scratch Cards Wager" at bounding box center [427, 238] width 183 height 16
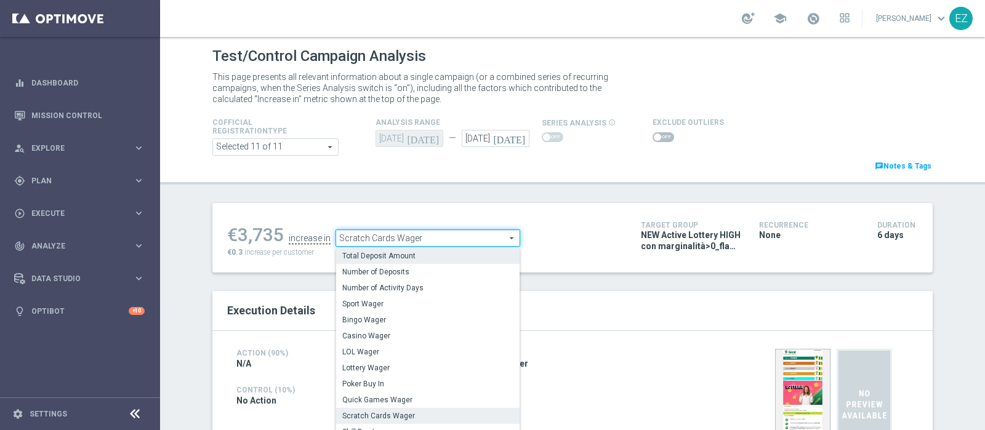
click at [432, 255] on span "Total Deposit Amount" at bounding box center [427, 256] width 171 height 10
type input "Total Deposit Amount"
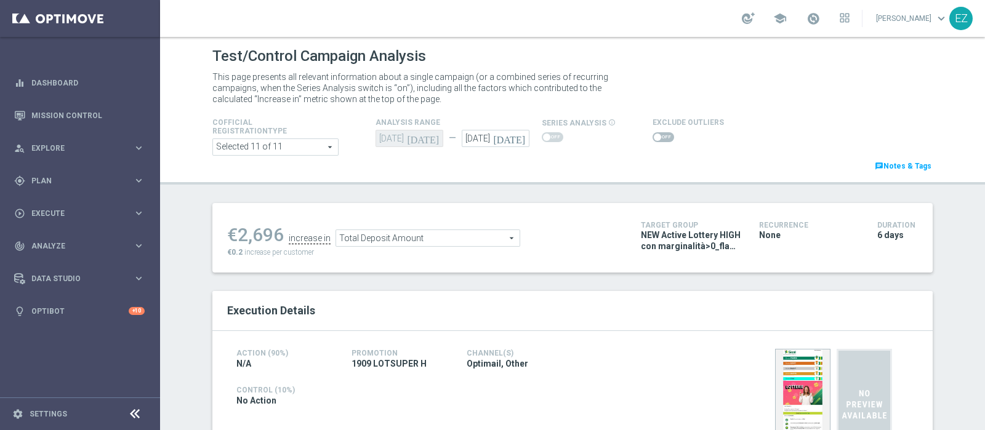
click at [654, 139] on span at bounding box center [657, 137] width 7 height 7
click at [653, 139] on input "checkbox" at bounding box center [664, 137] width 22 height 10
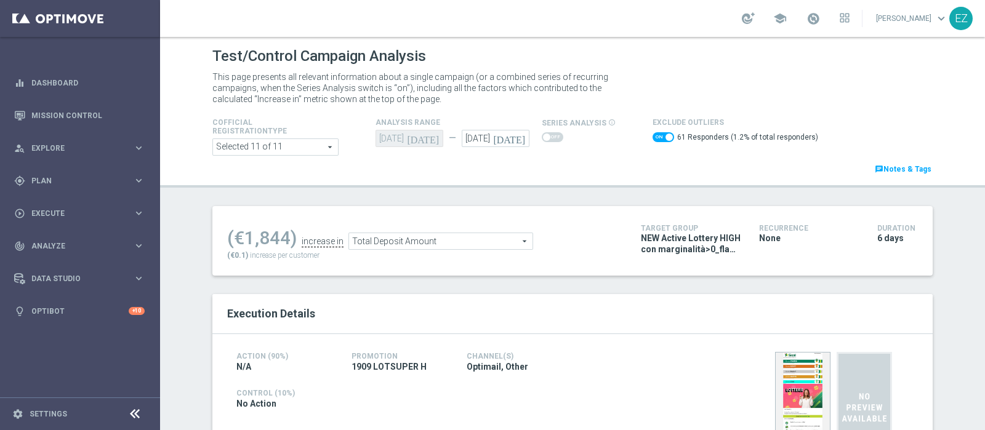
click at [456, 238] on span "Total Deposit Amount" at bounding box center [440, 241] width 183 height 16
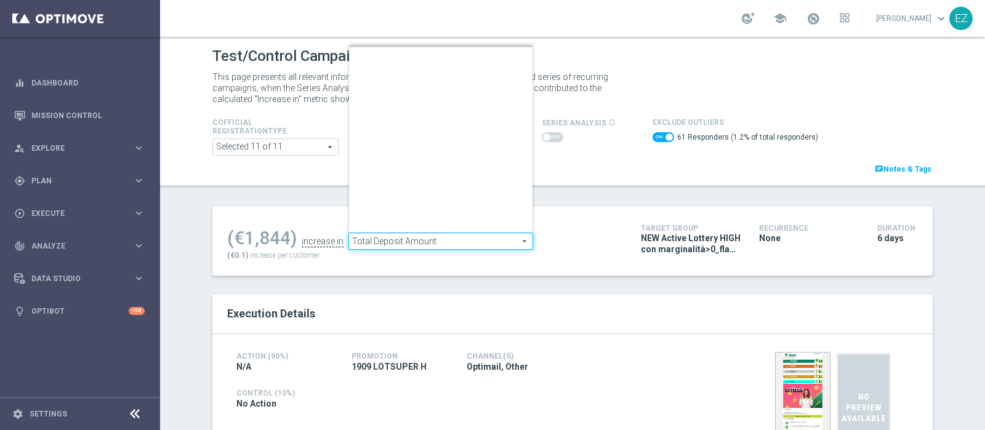
scroll to position [191, 0]
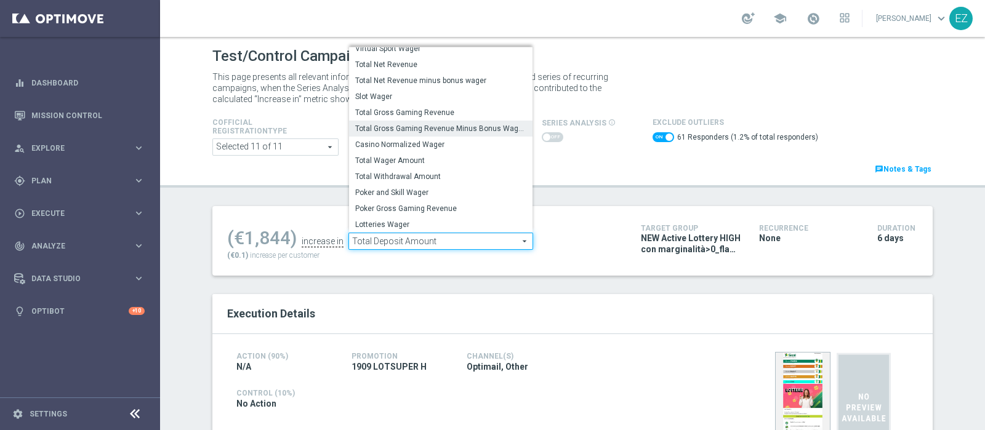
click at [433, 124] on span "Total Gross Gaming Revenue Minus Bonus Wagared" at bounding box center [440, 129] width 171 height 10
checkbox input "false"
type input "Total Gross Gaming Revenue Minus Bonus Wagared"
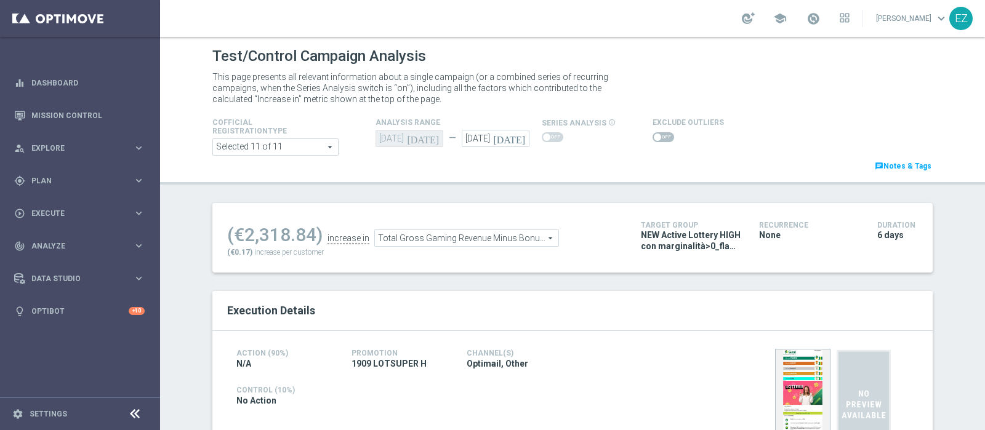
click at [656, 132] on span at bounding box center [664, 137] width 22 height 10
click at [656, 132] on input "checkbox" at bounding box center [664, 137] width 22 height 10
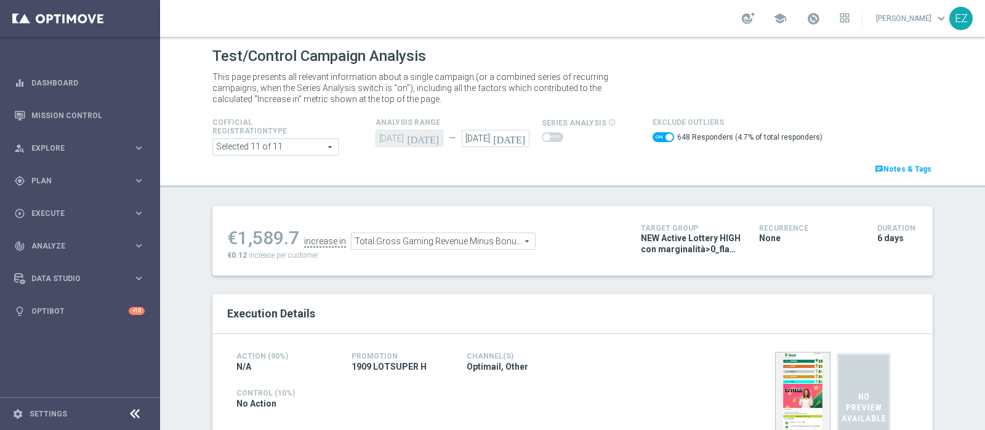
click at [443, 244] on span "Total Gross Gaming Revenue Minus Bonus Wagared" at bounding box center [443, 241] width 183 height 16
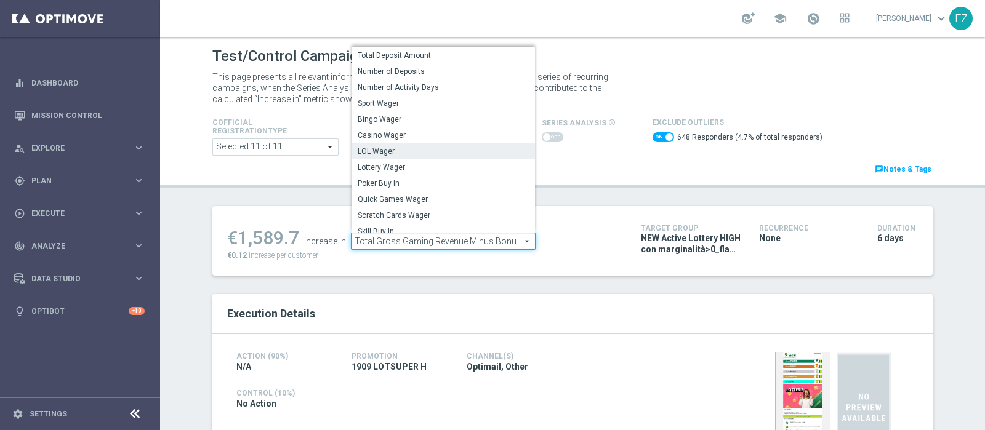
click at [400, 154] on span "LOL Wager" at bounding box center [443, 152] width 171 height 10
checkbox input "false"
type input "LOL Wager"
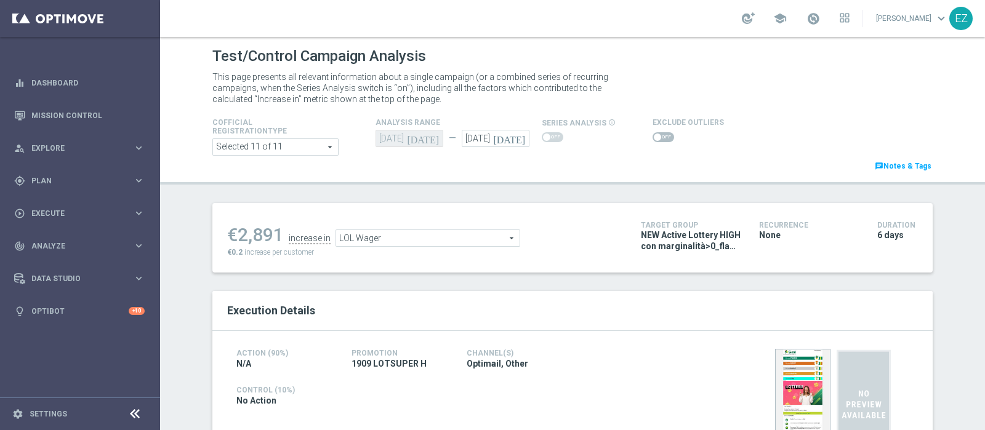
click at [656, 137] on span at bounding box center [664, 137] width 22 height 10
click at [656, 137] on input "checkbox" at bounding box center [664, 137] width 22 height 10
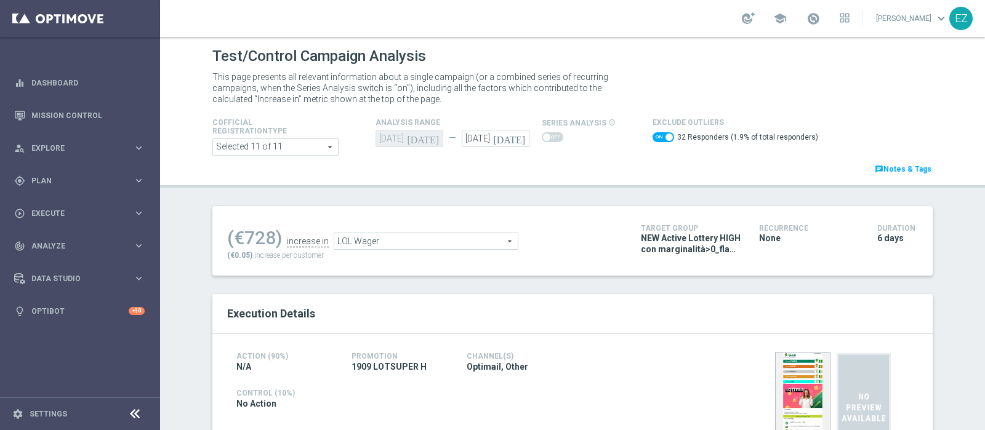
click at [396, 243] on span "LOL Wager" at bounding box center [425, 241] width 183 height 16
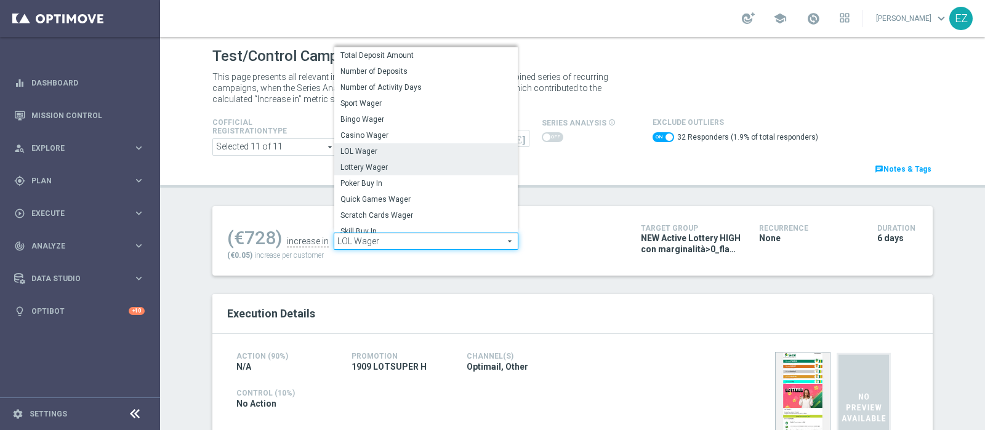
click at [396, 164] on span "Lottery Wager" at bounding box center [425, 168] width 171 height 10
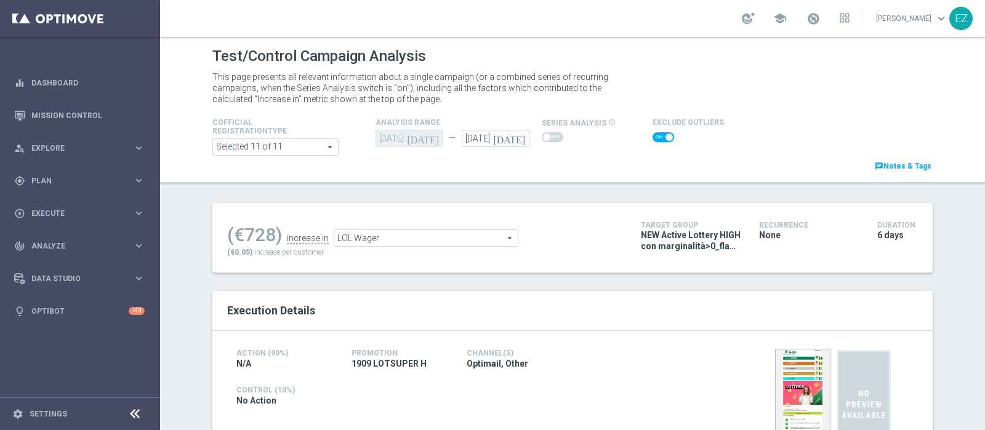
checkbox input "false"
type input "Lottery Wager"
click at [653, 134] on span at bounding box center [664, 137] width 22 height 10
click at [653, 134] on input "checkbox" at bounding box center [664, 137] width 22 height 10
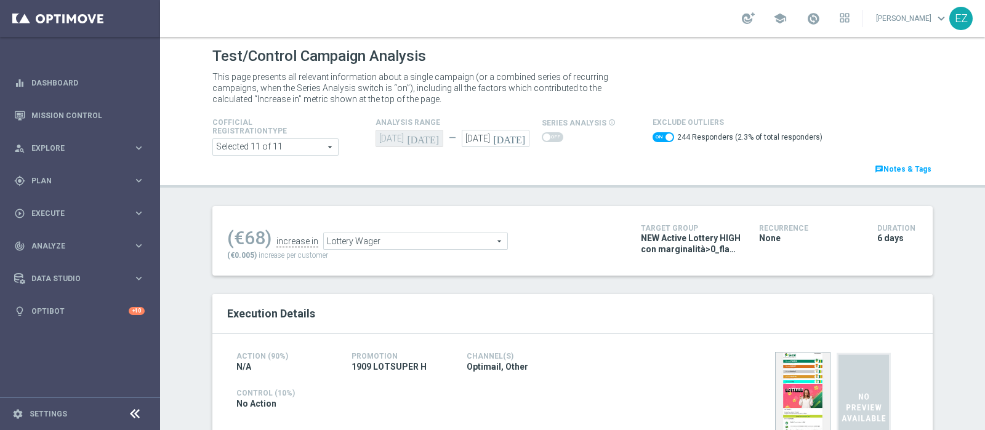
click at [491, 244] on span "Lottery Wager" at bounding box center [415, 241] width 183 height 16
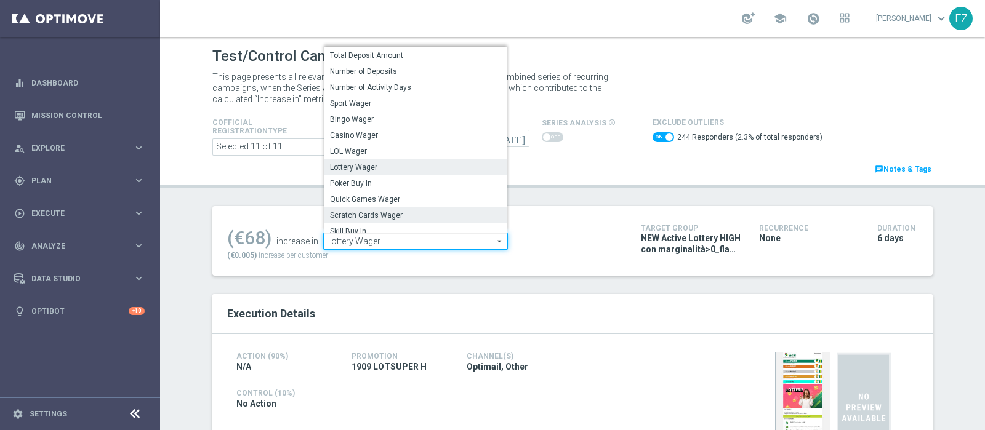
click at [385, 213] on span "Scratch Cards Wager" at bounding box center [415, 216] width 171 height 10
checkbox input "false"
type input "Scratch Cards Wager"
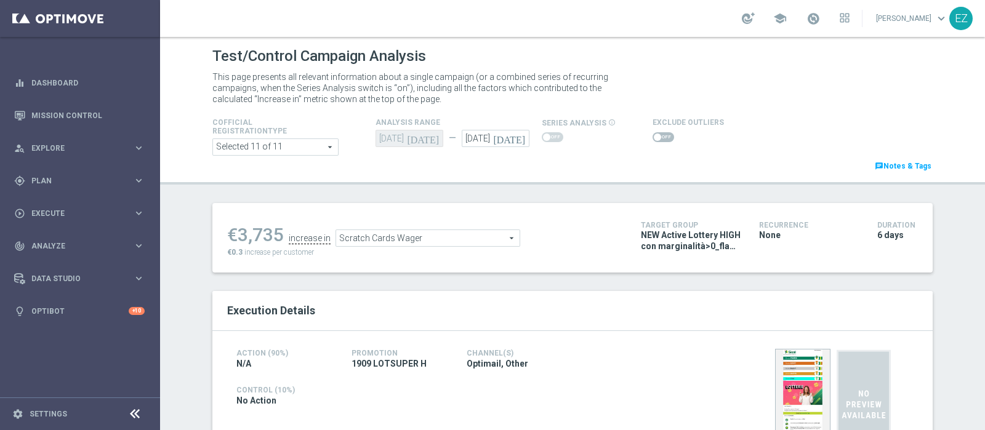
click at [654, 135] on span at bounding box center [657, 137] width 7 height 7
click at [653, 135] on input "checkbox" at bounding box center [664, 137] width 22 height 10
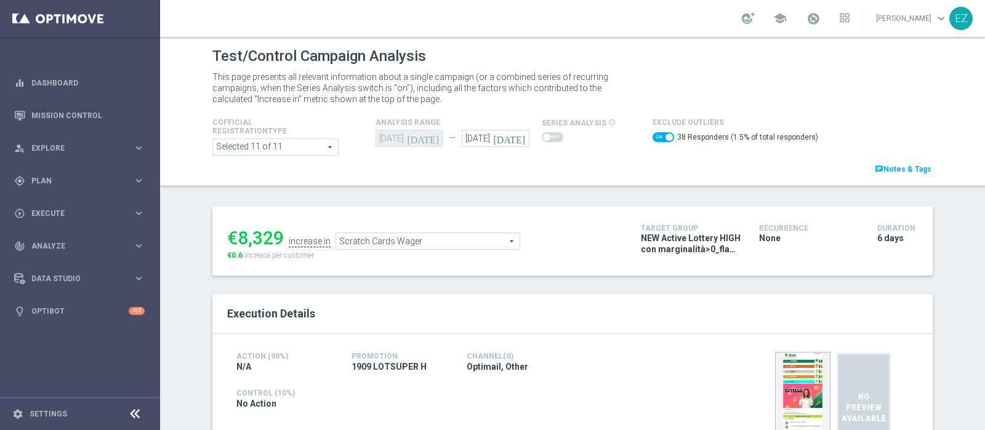
click at [398, 246] on span "Scratch Cards Wager" at bounding box center [427, 241] width 183 height 16
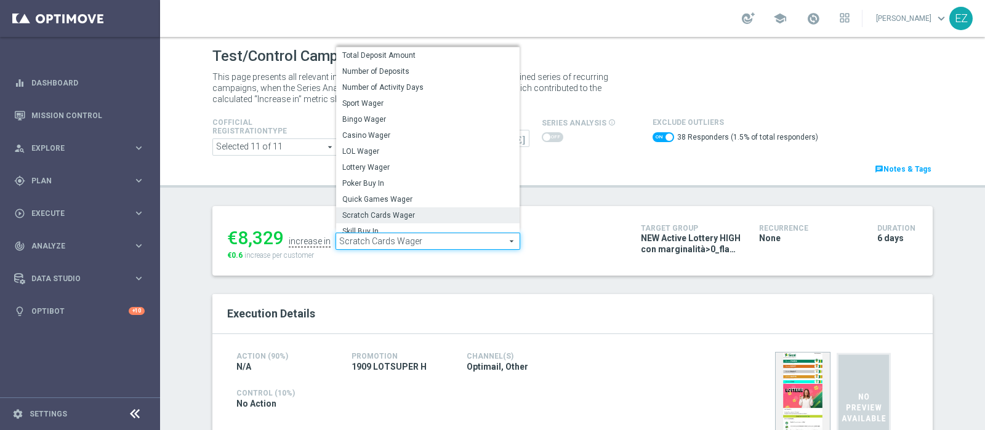
drag, startPoint x: 379, startPoint y: 55, endPoint x: 353, endPoint y: 70, distance: 28.9
click at [378, 55] on span "Total Deposit Amount" at bounding box center [427, 55] width 171 height 10
checkbox input "false"
type input "Total Deposit Amount"
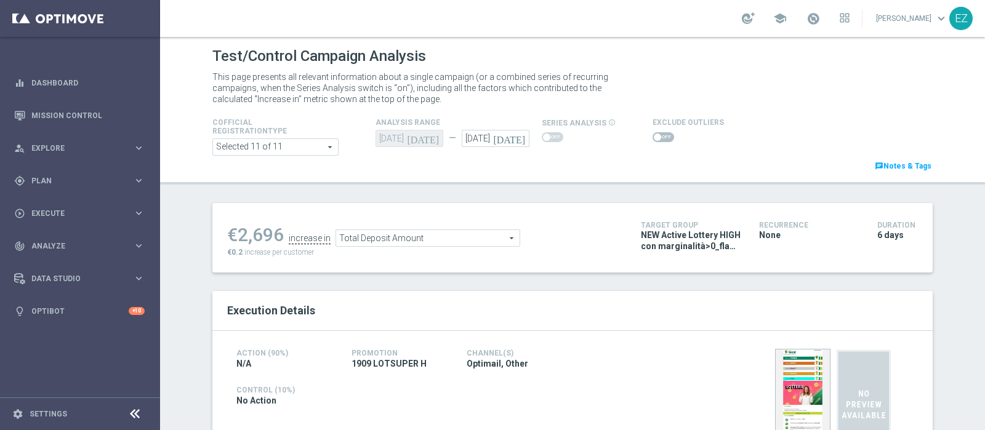
click at [654, 135] on span at bounding box center [657, 137] width 7 height 7
click at [653, 135] on input "checkbox" at bounding box center [664, 137] width 22 height 10
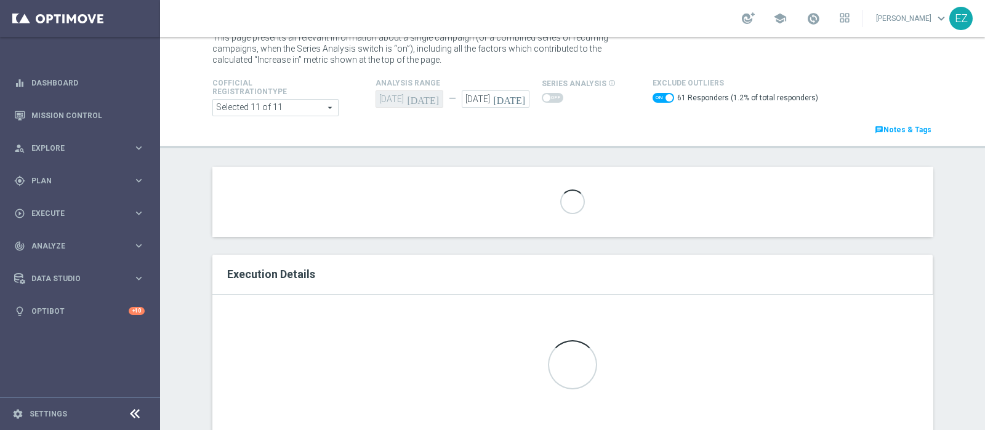
scroll to position [51, 0]
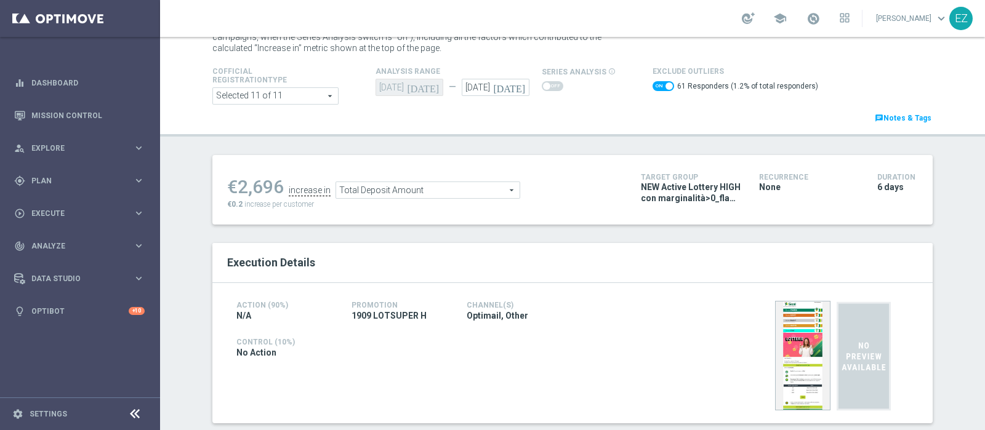
click at [462, 187] on span "Total Deposit Amount" at bounding box center [427, 190] width 183 height 16
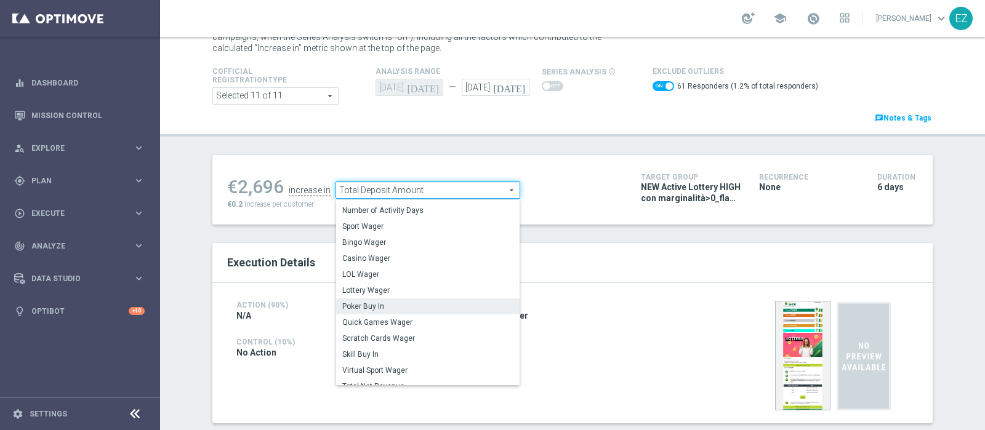
scroll to position [189, 0]
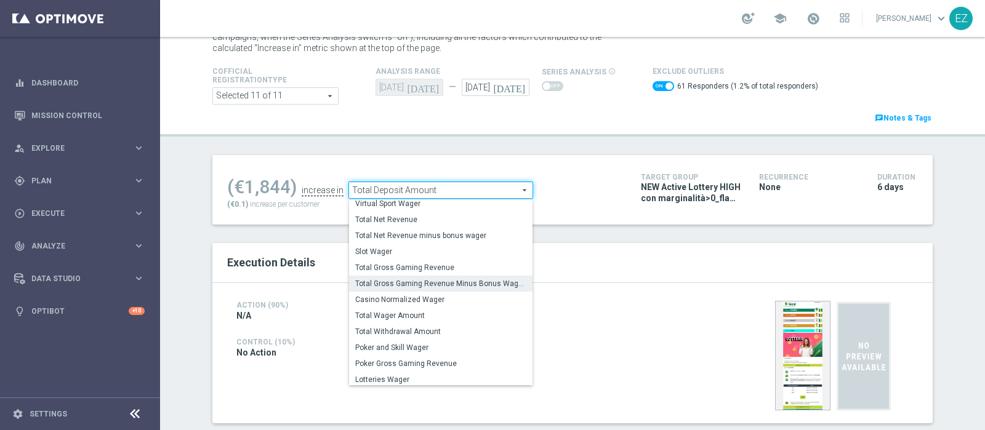
click at [433, 287] on span "Total Gross Gaming Revenue Minus Bonus Wagared" at bounding box center [440, 284] width 171 height 10
checkbox input "false"
type input "Total Gross Gaming Revenue Minus Bonus Wagared"
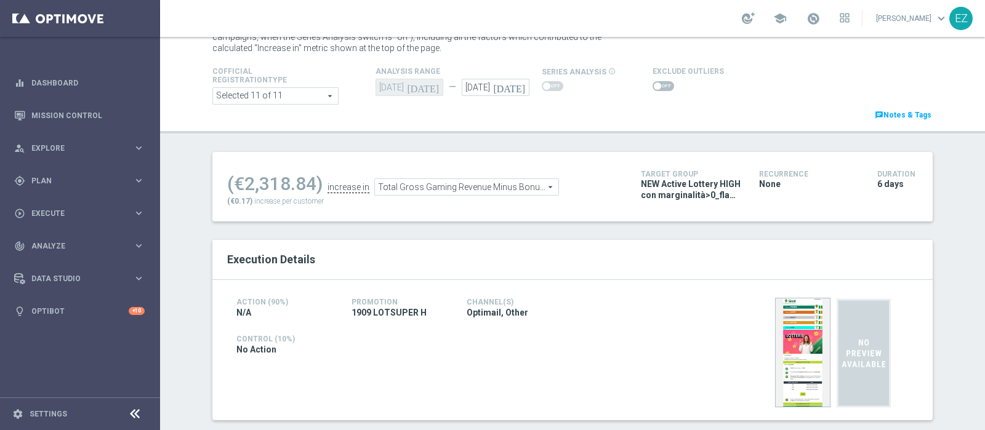
click at [653, 86] on span at bounding box center [664, 86] width 22 height 10
click at [653, 86] on input "checkbox" at bounding box center [664, 86] width 22 height 10
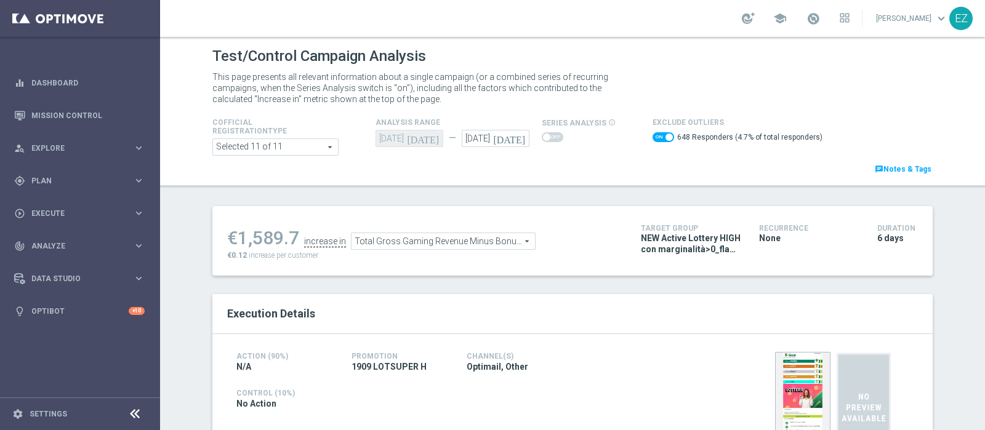
click at [425, 239] on span "Total Gross Gaming Revenue Minus Bonus Wagared" at bounding box center [443, 241] width 183 height 16
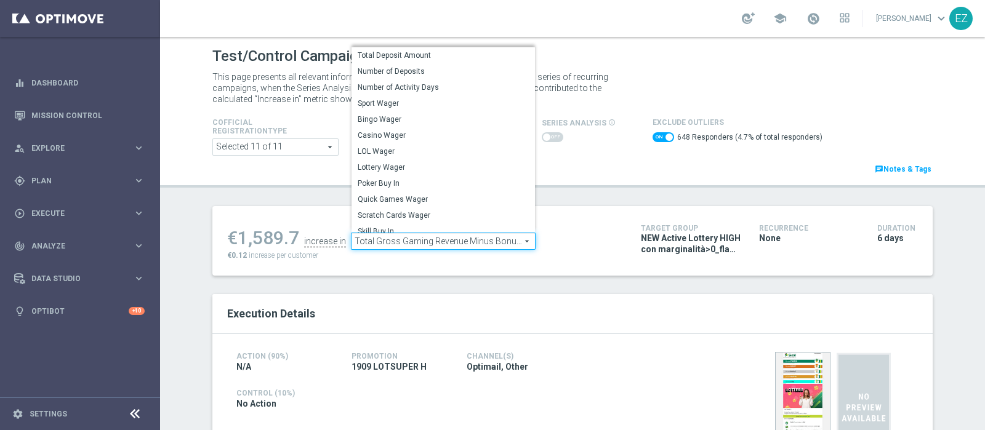
click at [577, 195] on div "Test/Control Campaign Analysis This page presents all relevant information abou…" at bounding box center [572, 233] width 825 height 393
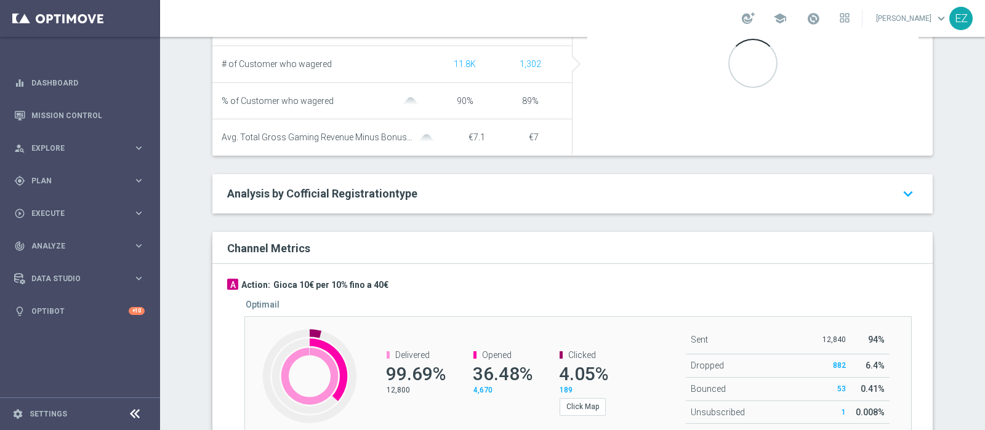
scroll to position [564, 0]
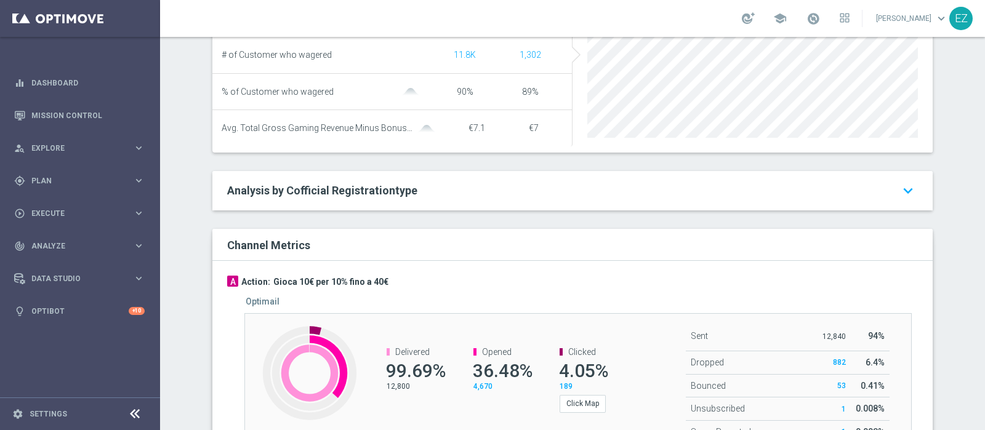
click at [456, 312] on div "Optimail Created with Highcharts 9.3.3 Delivered 99.69% 12,800 Opened 36.48% 4,…" at bounding box center [575, 376] width 686 height 159
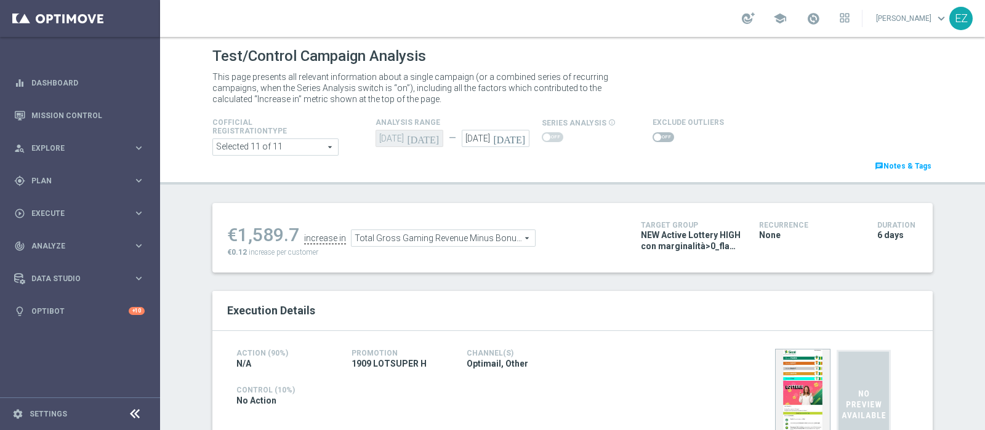
click at [656, 135] on span at bounding box center [664, 137] width 22 height 10
click at [656, 135] on input "checkbox" at bounding box center [664, 137] width 22 height 10
checkbox input "true"
click at [654, 134] on span at bounding box center [664, 137] width 22 height 10
click at [654, 134] on input "checkbox" at bounding box center [664, 137] width 22 height 10
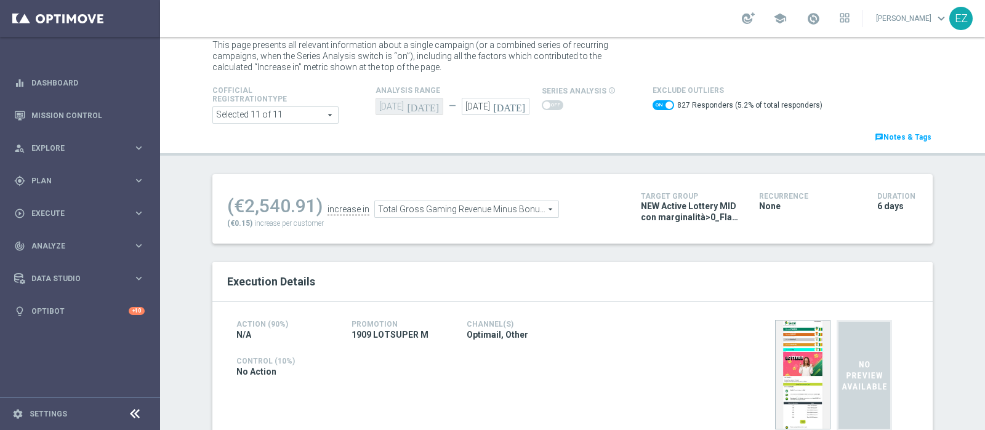
scroll to position [29, 0]
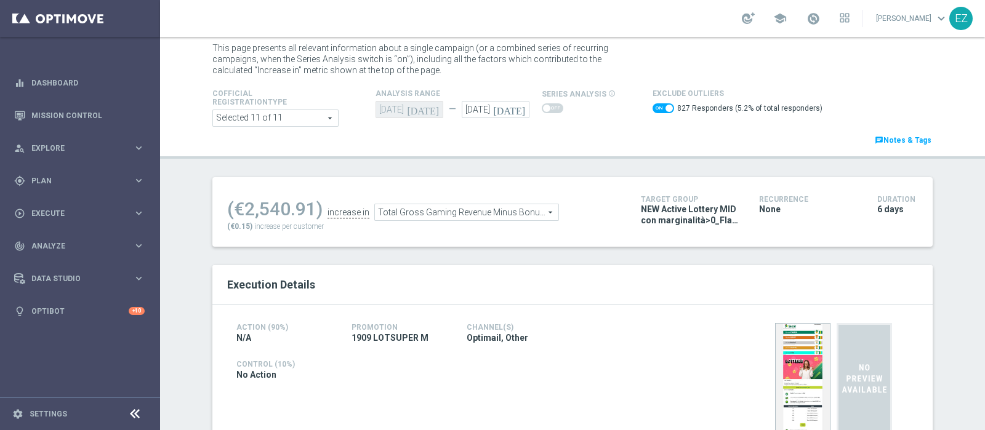
click at [496, 214] on span "Total Gross Gaming Revenue Minus Bonus Wagared" at bounding box center [466, 212] width 183 height 16
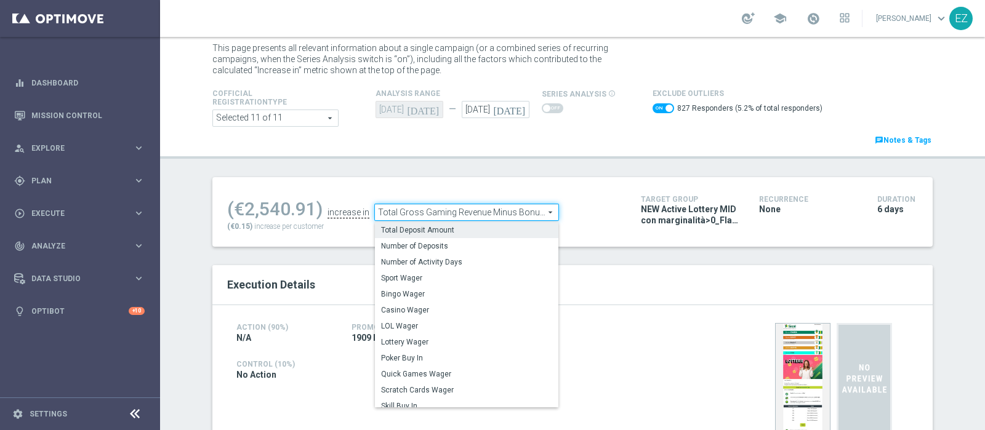
click at [462, 235] on label "Total Deposit Amount" at bounding box center [466, 230] width 183 height 16
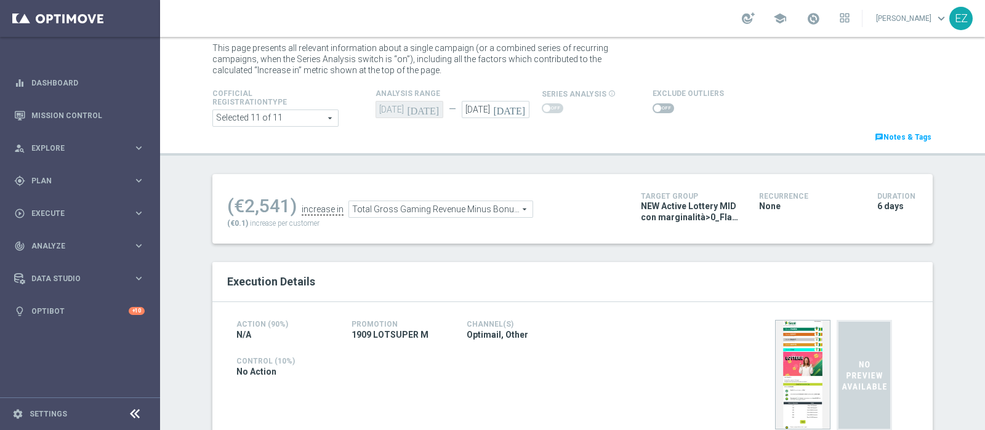
checkbox input "false"
type input "Total Deposit Amount"
click at [653, 106] on span at bounding box center [664, 108] width 22 height 10
click at [653, 106] on input "checkbox" at bounding box center [664, 108] width 22 height 10
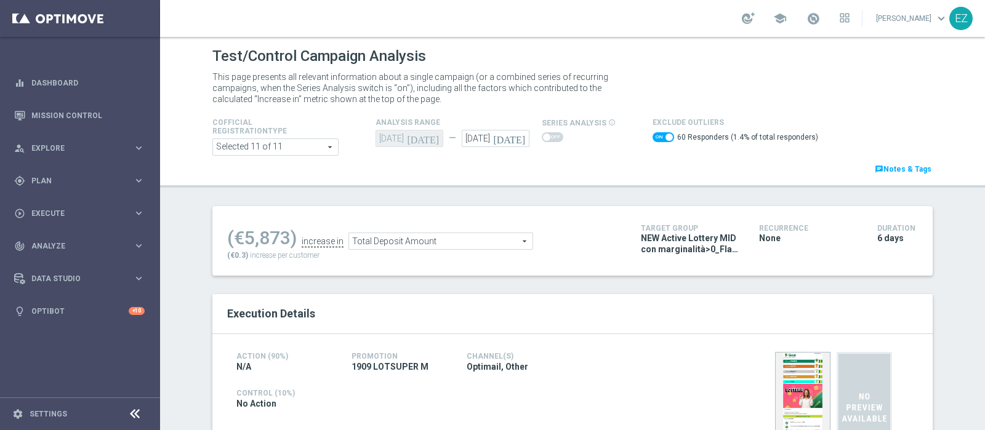
click at [496, 241] on span "Total Deposit Amount" at bounding box center [440, 241] width 183 height 16
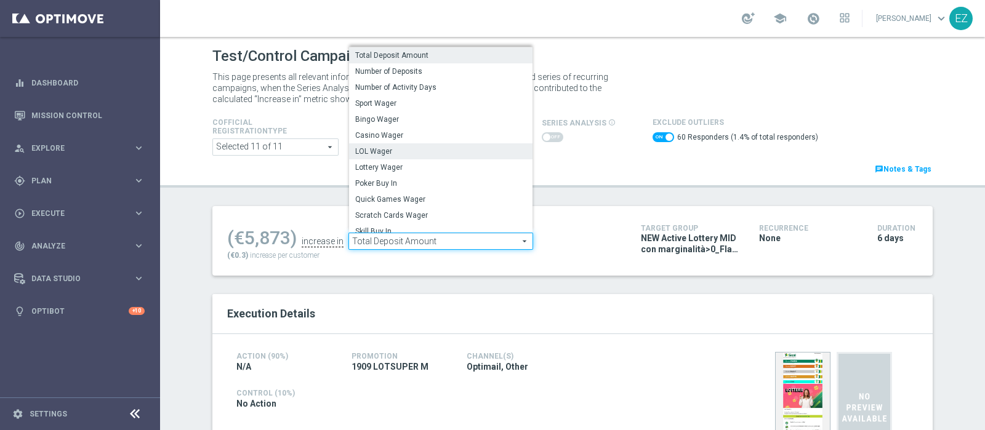
click at [385, 151] on span "LOL Wager" at bounding box center [440, 152] width 171 height 10
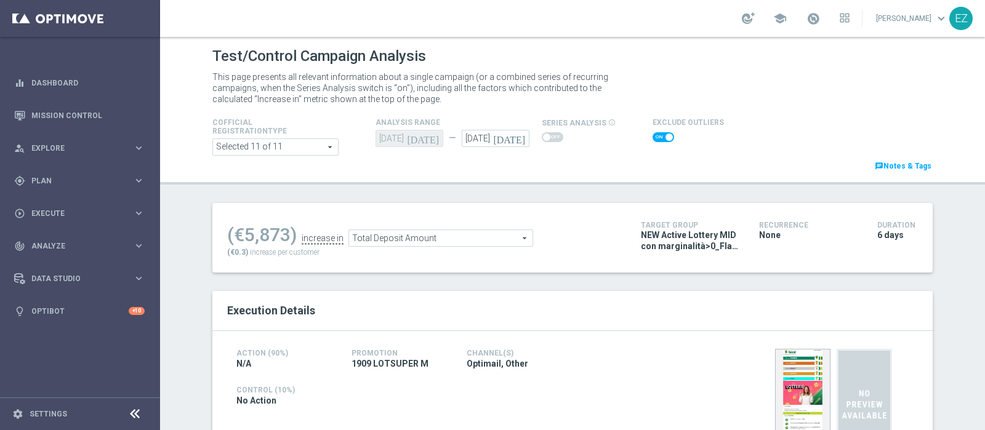
checkbox input "false"
type input "LOL Wager"
click at [654, 137] on span at bounding box center [664, 137] width 22 height 10
click at [654, 137] on input "checkbox" at bounding box center [664, 137] width 22 height 10
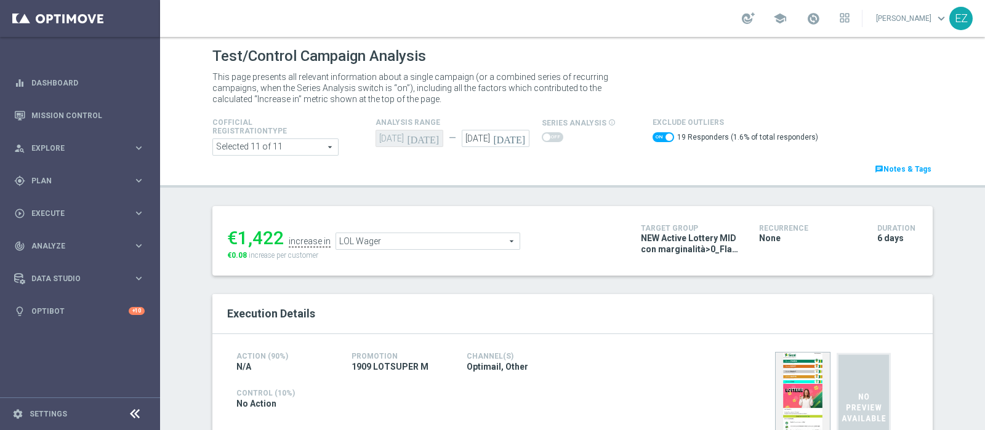
click at [470, 235] on span "LOL Wager" at bounding box center [427, 241] width 183 height 16
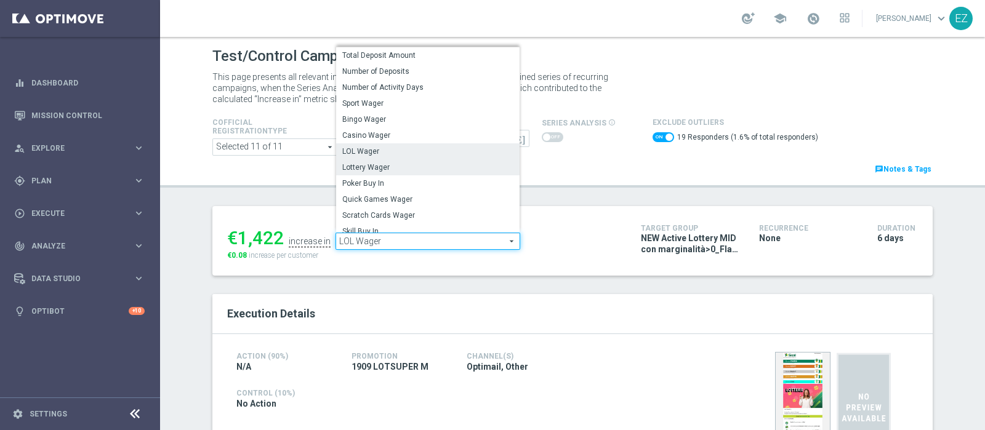
click at [404, 163] on span "Lottery Wager" at bounding box center [427, 168] width 171 height 10
checkbox input "false"
type input "Lottery Wager"
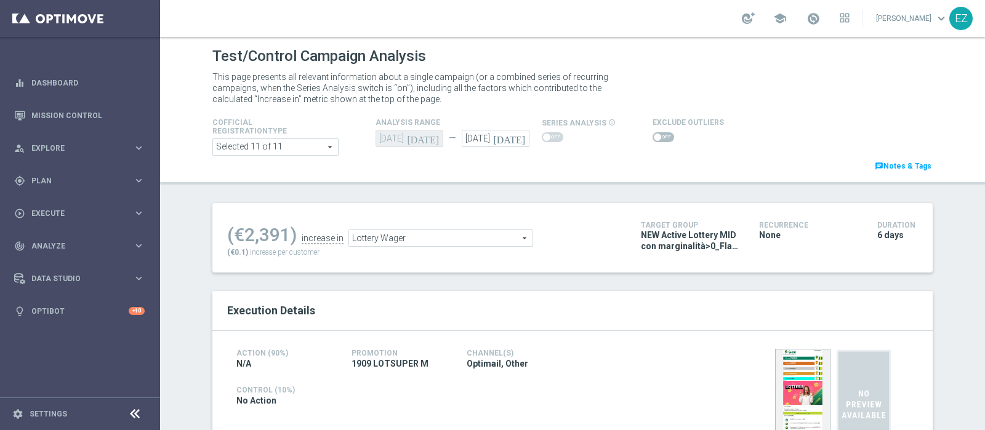
click at [653, 139] on span at bounding box center [664, 137] width 22 height 10
click at [653, 139] on input "checkbox" at bounding box center [664, 137] width 22 height 10
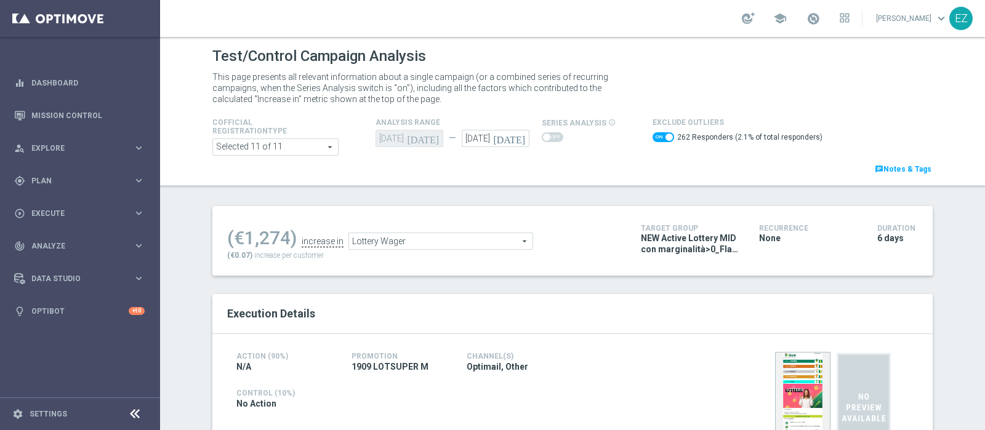
scroll to position [28, 0]
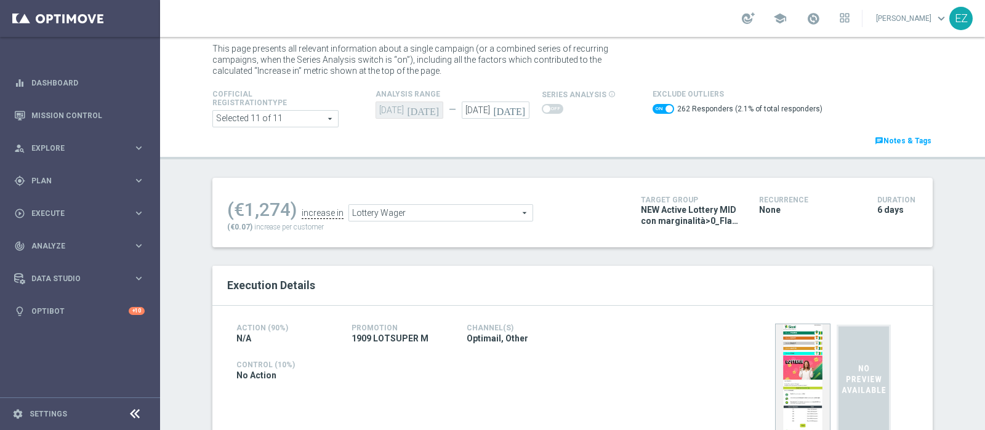
click at [486, 214] on span "Lottery Wager" at bounding box center [440, 213] width 183 height 16
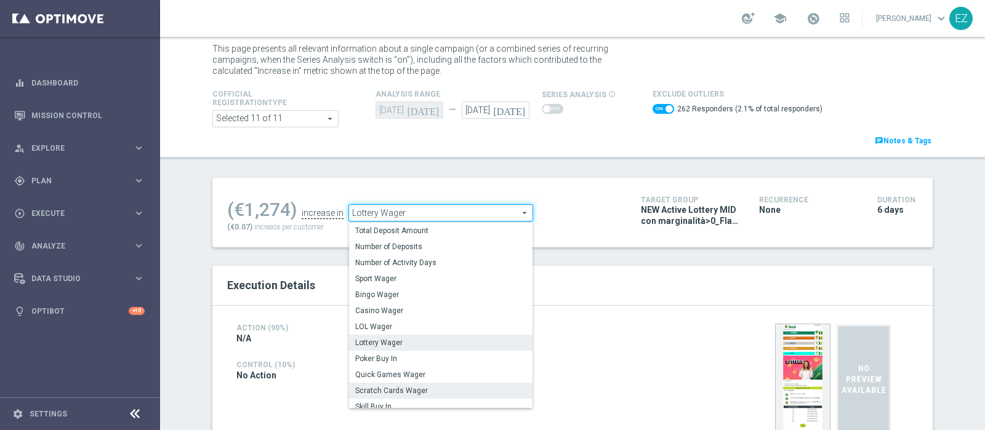
click at [417, 389] on span "Scratch Cards Wager" at bounding box center [440, 391] width 171 height 10
checkbox input "false"
type input "Scratch Cards Wager"
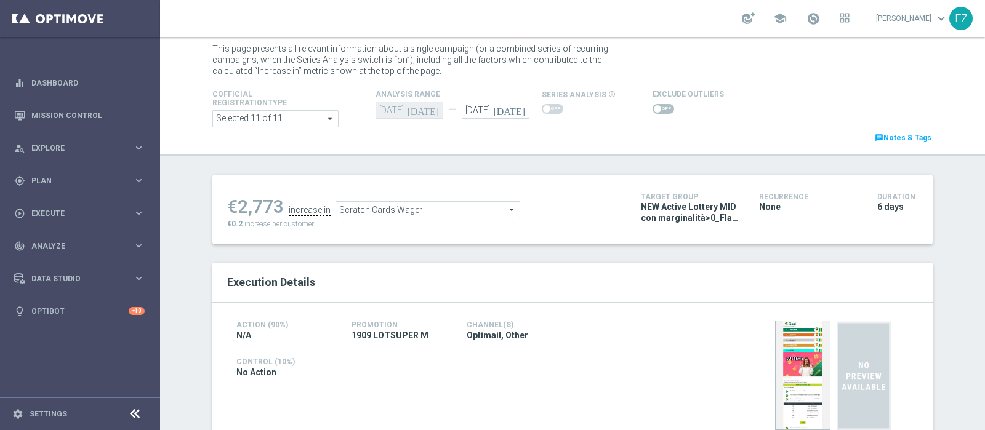
click at [653, 113] on switch at bounding box center [664, 109] width 22 height 10
click at [653, 110] on span at bounding box center [664, 109] width 22 height 10
click at [653, 110] on input "checkbox" at bounding box center [664, 109] width 22 height 10
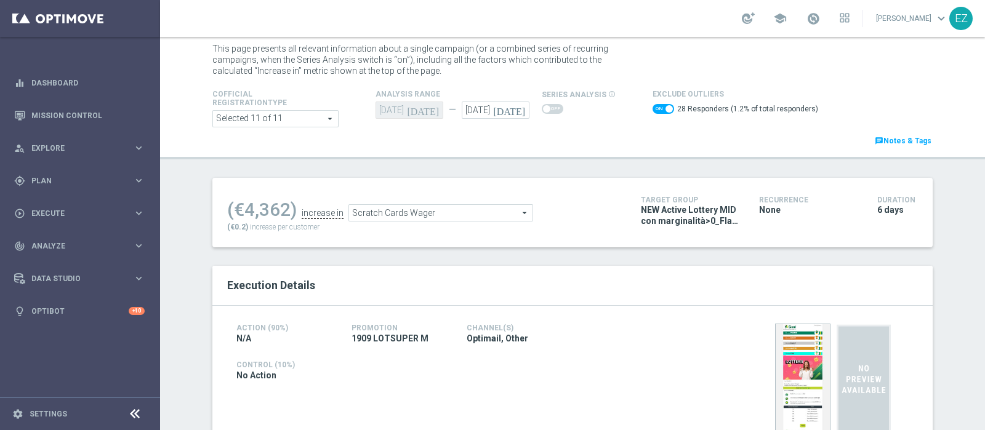
drag, startPoint x: 504, startPoint y: 211, endPoint x: 438, endPoint y: 210, distance: 65.9
click at [438, 210] on span "Scratch Cards Wager" at bounding box center [440, 213] width 183 height 16
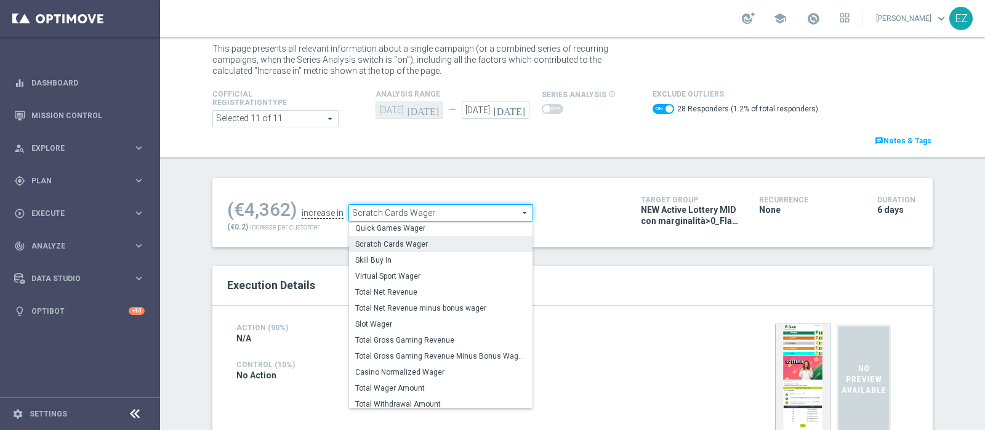
scroll to position [141, 0]
click at [419, 358] on span "Total Gross Gaming Revenue Minus Bonus Wagared" at bounding box center [440, 357] width 171 height 10
checkbox input "false"
type input "Total Gross Gaming Revenue Minus Bonus Wagared"
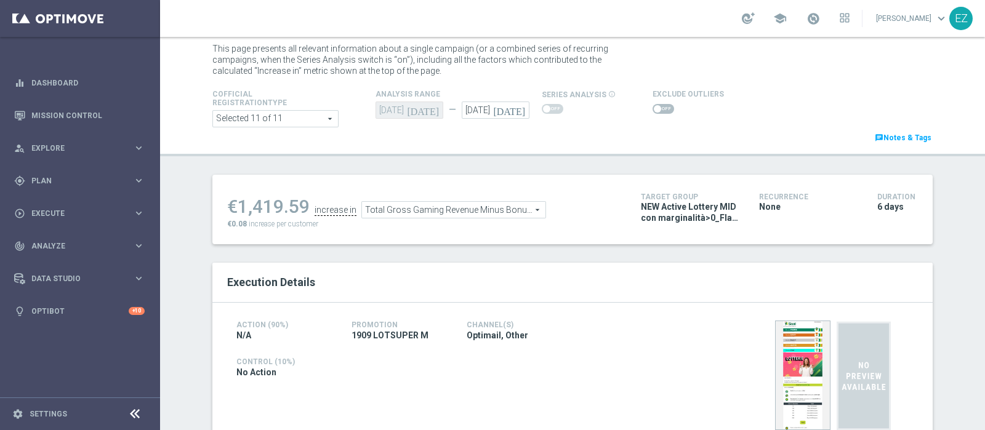
click at [653, 109] on span at bounding box center [664, 109] width 22 height 10
click at [653, 109] on input "checkbox" at bounding box center [664, 109] width 22 height 10
checkbox input "true"
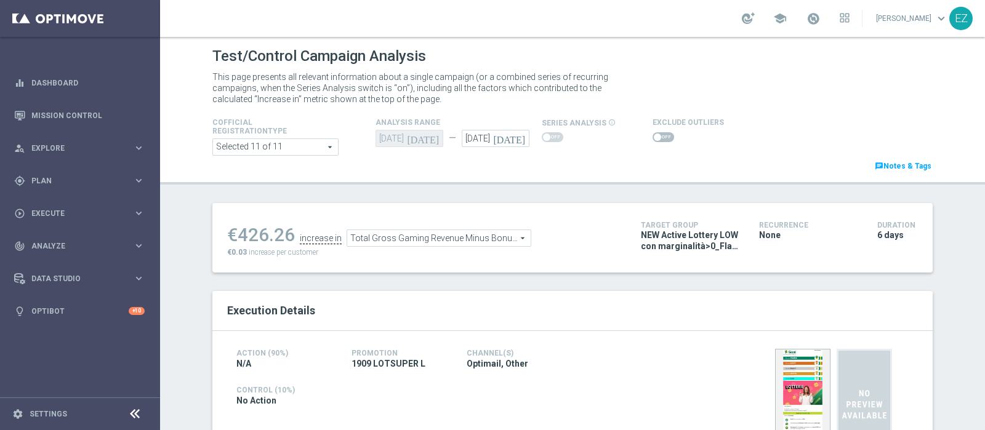
click at [654, 137] on span at bounding box center [664, 137] width 22 height 10
click at [654, 137] on input "checkbox" at bounding box center [664, 137] width 22 height 10
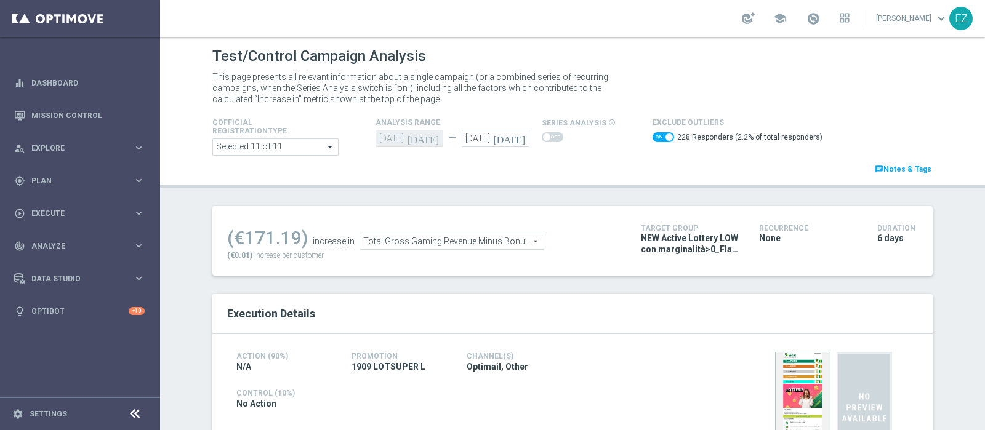
click at [474, 246] on span "Total Gross Gaming Revenue Minus Bonus Wagared" at bounding box center [451, 241] width 183 height 16
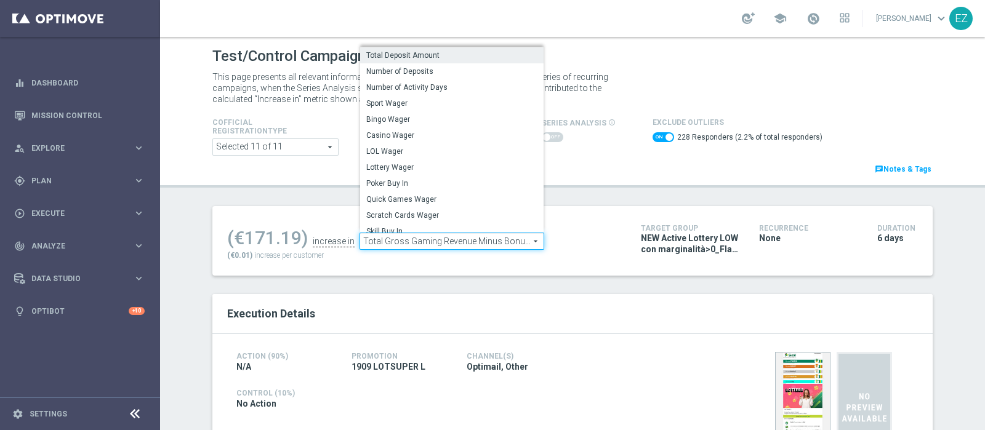
click at [409, 56] on span "Total Deposit Amount" at bounding box center [451, 55] width 171 height 10
checkbox input "false"
type input "Total Deposit Amount"
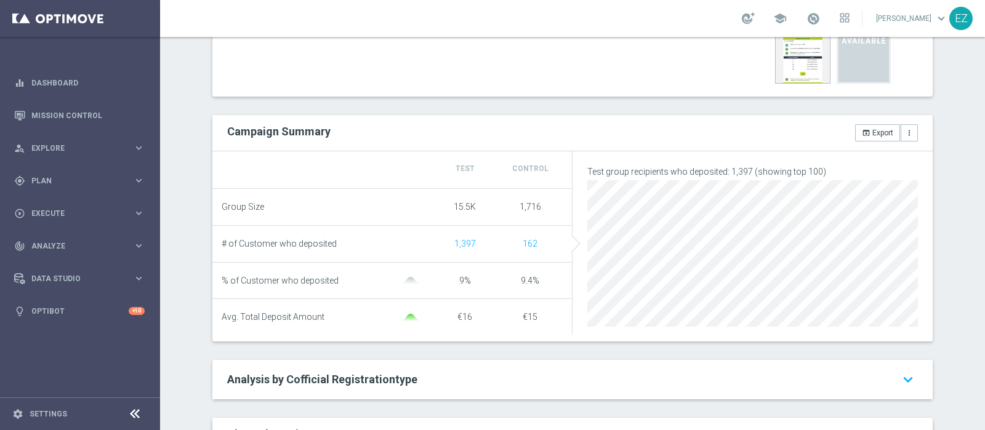
scroll to position [10, 0]
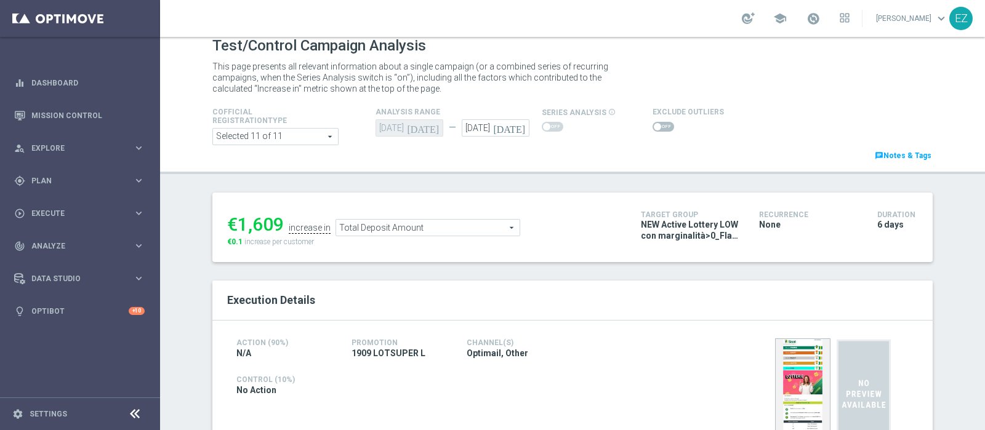
click at [653, 124] on span at bounding box center [664, 127] width 22 height 10
click at [653, 124] on input "checkbox" at bounding box center [664, 127] width 22 height 10
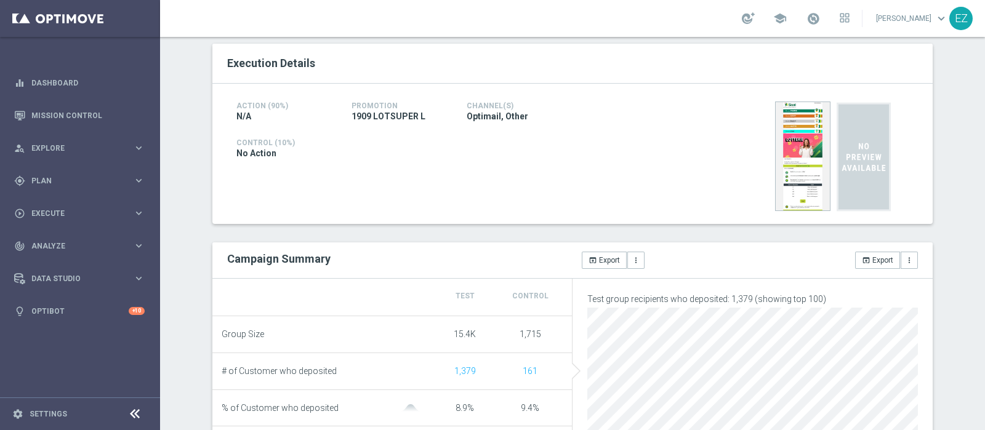
scroll to position [0, 0]
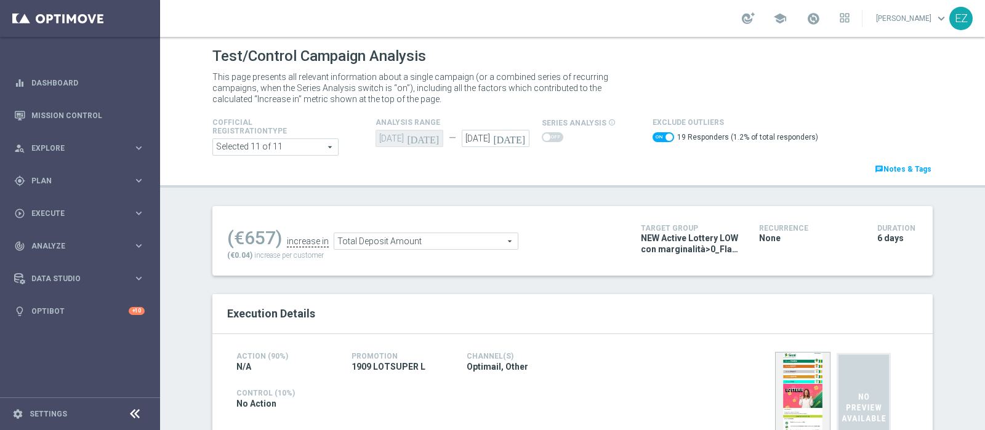
click at [438, 239] on span "Total Deposit Amount" at bounding box center [425, 241] width 183 height 16
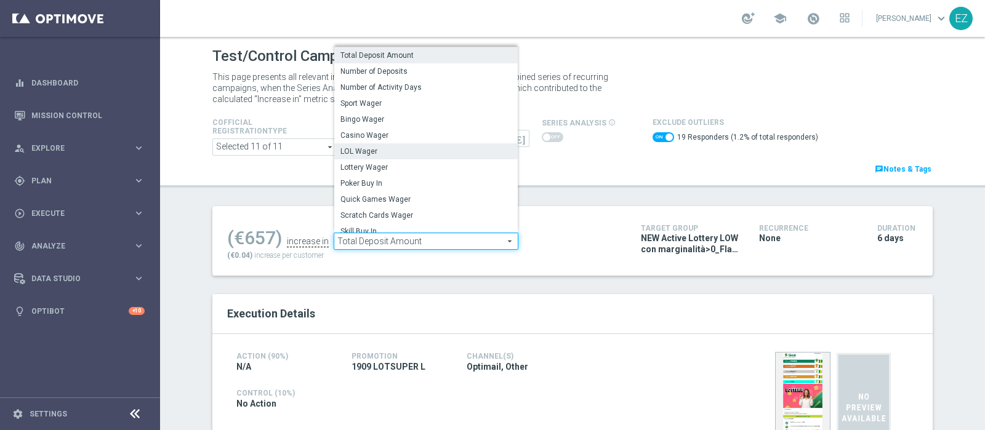
click at [393, 148] on span "LOL Wager" at bounding box center [425, 152] width 171 height 10
checkbox input "false"
type input "LOL Wager"
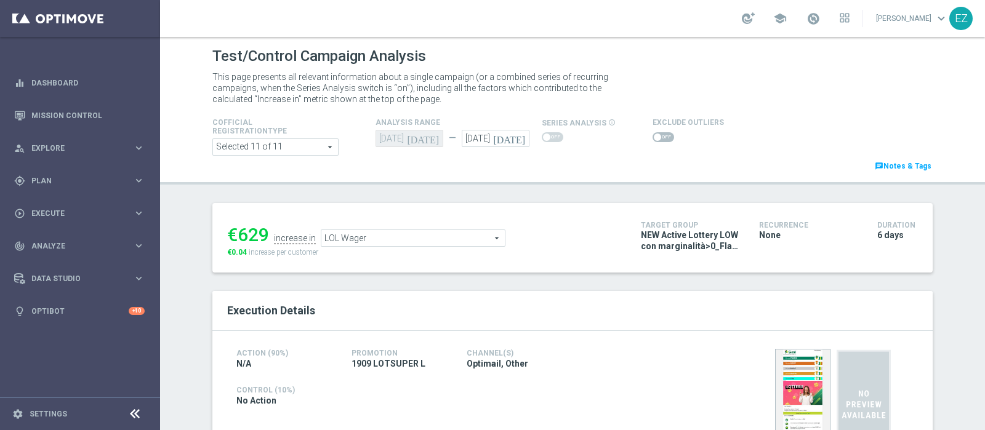
scroll to position [1, 0]
click at [656, 135] on span at bounding box center [664, 137] width 22 height 10
click at [656, 135] on input "checkbox" at bounding box center [664, 137] width 22 height 10
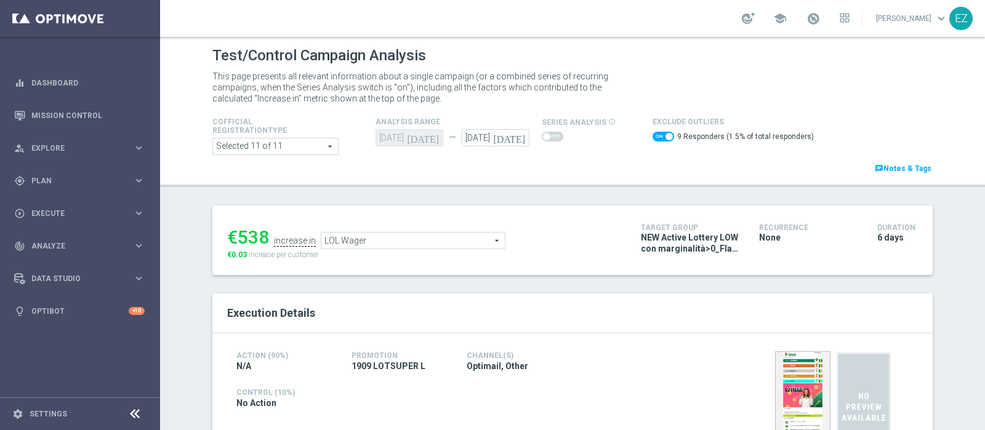
click at [428, 251] on div "€538 increase in LOL Wager LOL Wager arrow_drop_down search €0.03 increase per …" at bounding box center [424, 240] width 395 height 40
click at [428, 241] on span "LOL Wager" at bounding box center [412, 241] width 183 height 16
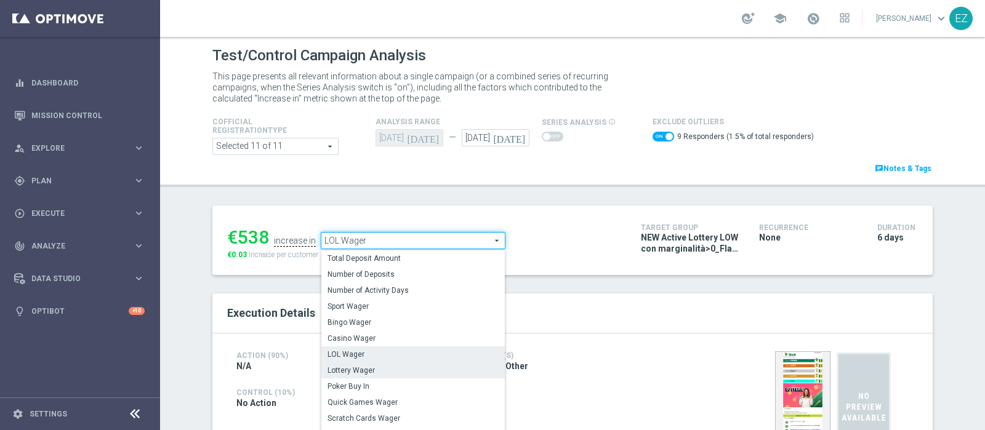
click at [374, 367] on span "Lottery Wager" at bounding box center [413, 371] width 171 height 10
checkbox input "false"
type input "Lottery Wager"
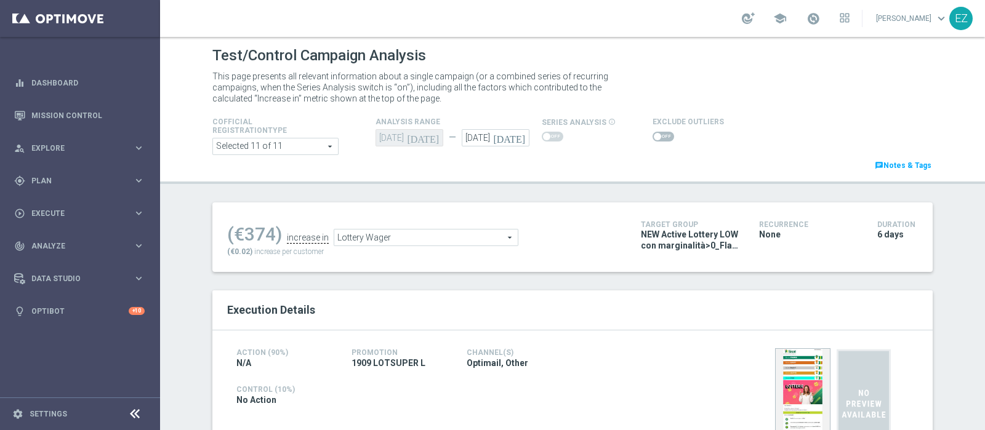
click at [653, 136] on span at bounding box center [664, 137] width 22 height 10
click at [653, 136] on input "checkbox" at bounding box center [664, 137] width 22 height 10
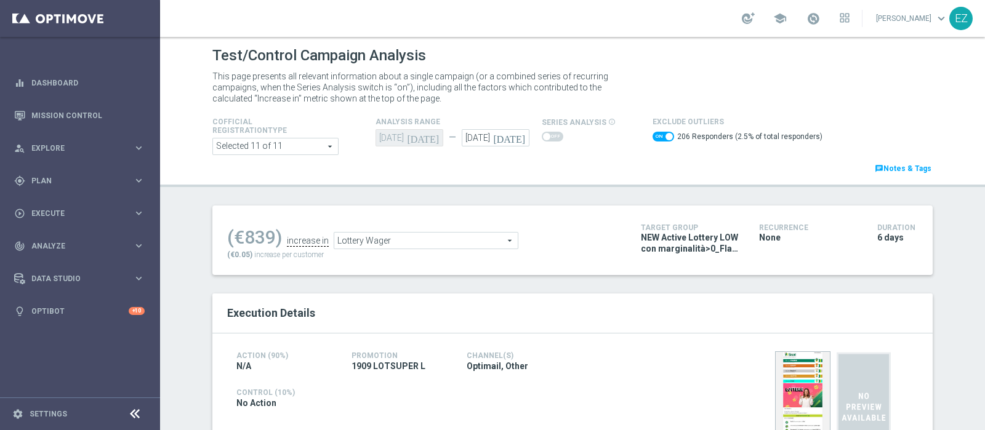
click at [435, 235] on span "Lottery Wager" at bounding box center [425, 241] width 183 height 16
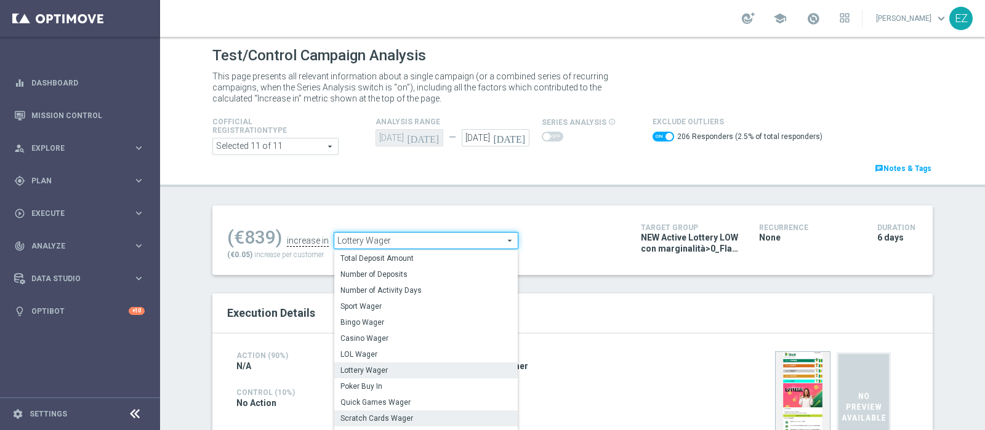
click at [385, 420] on span "Scratch Cards Wager" at bounding box center [425, 419] width 171 height 10
checkbox input "false"
type input "Scratch Cards Wager"
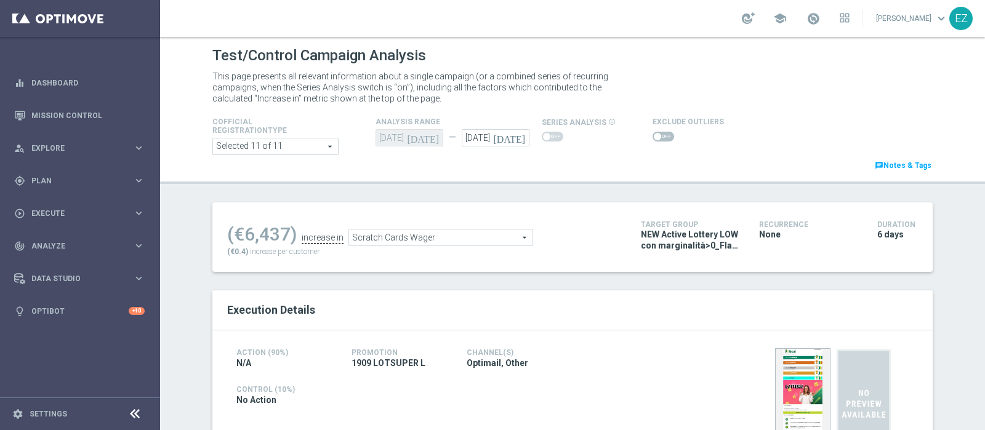
click at [662, 133] on span at bounding box center [664, 137] width 22 height 10
click at [662, 133] on input "checkbox" at bounding box center [664, 137] width 22 height 10
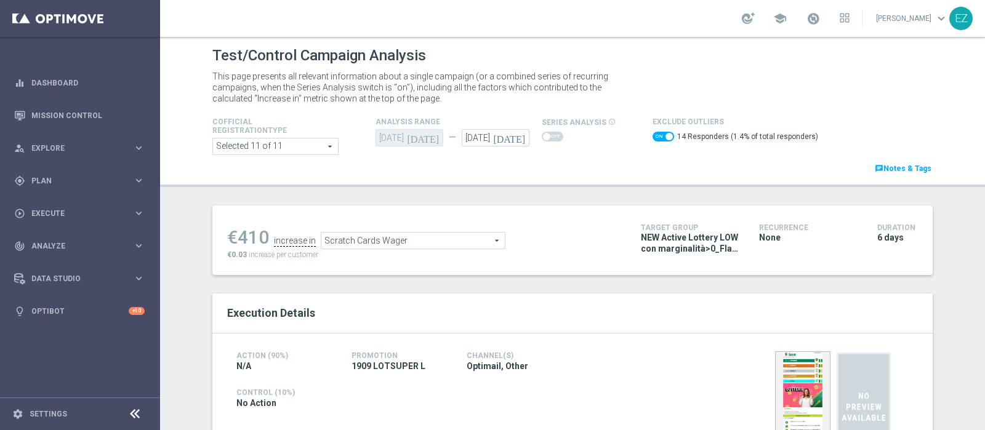
click at [429, 244] on span "Scratch Cards Wager" at bounding box center [412, 241] width 183 height 16
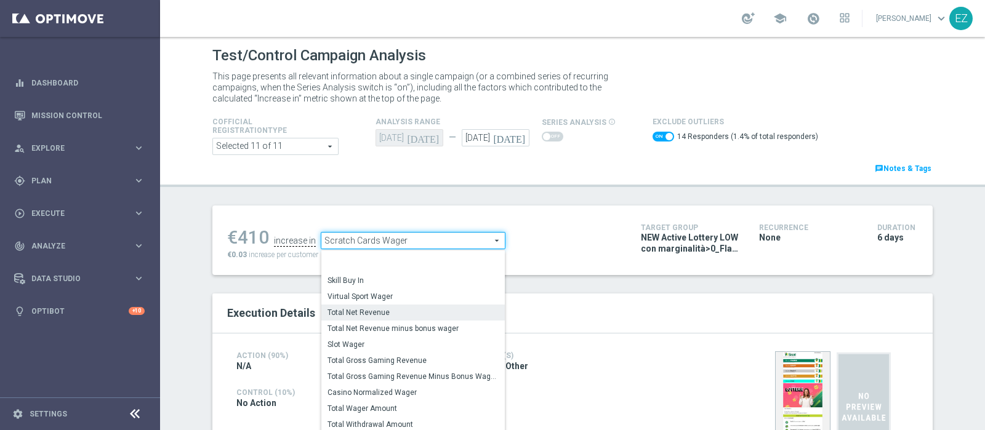
scroll to position [188, 0]
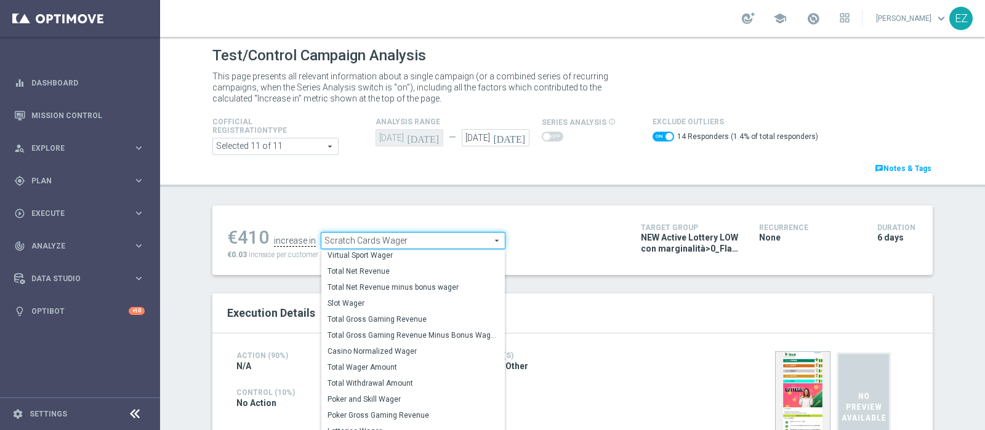
click at [379, 331] on span "Total Gross Gaming Revenue Minus Bonus Wagared" at bounding box center [413, 336] width 171 height 10
checkbox input "false"
type input "Total Gross Gaming Revenue Minus Bonus Wagared"
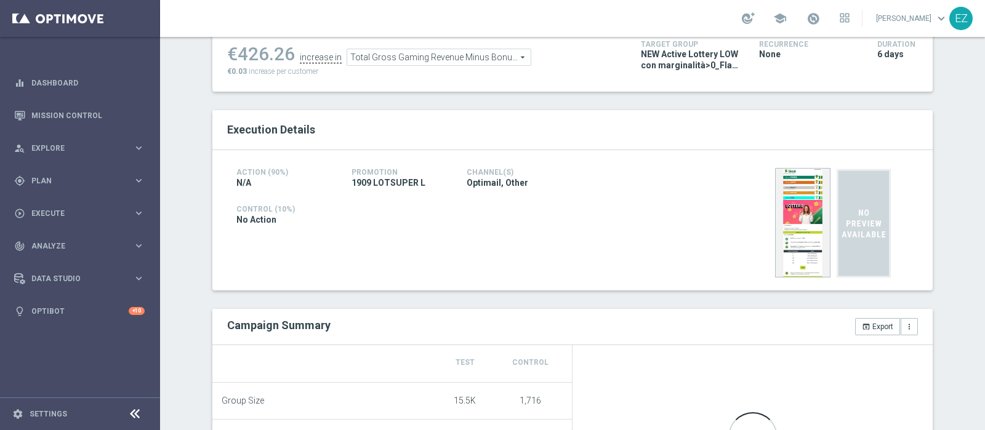
scroll to position [103, 0]
